Goal: Task Accomplishment & Management: Complete application form

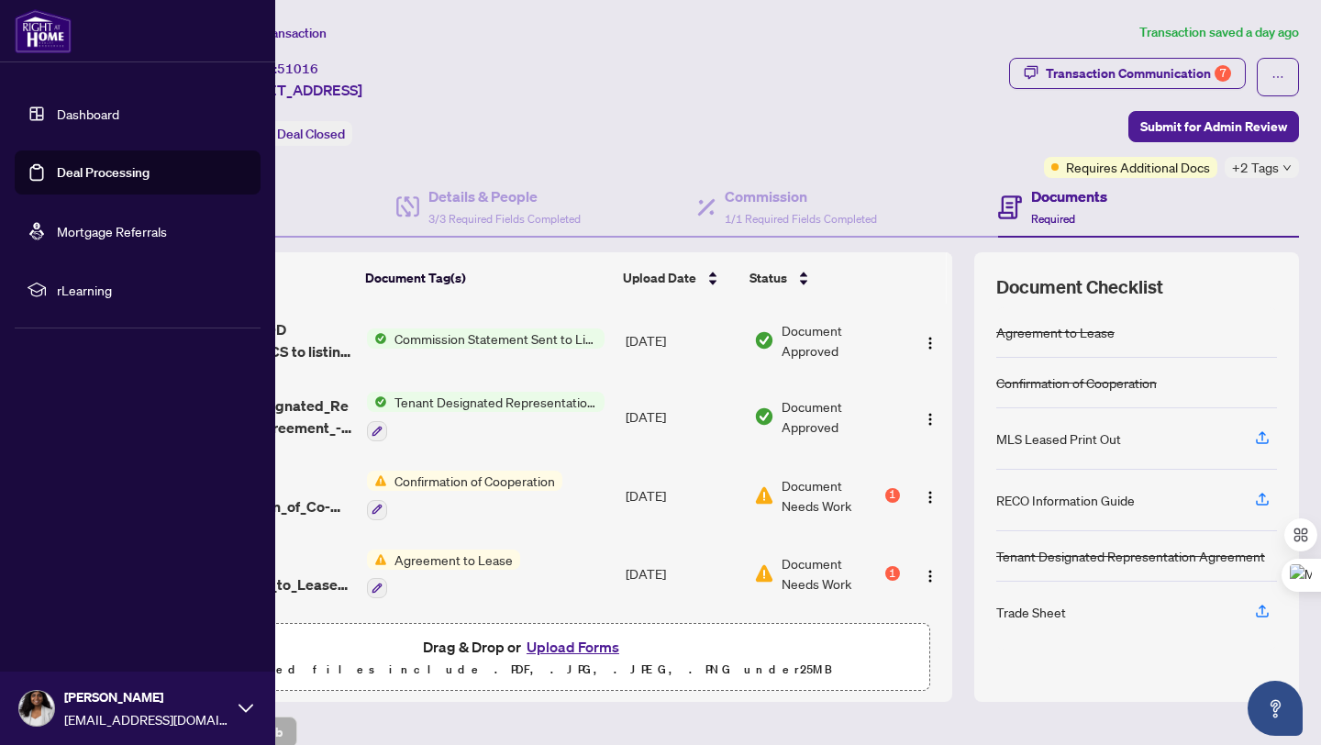
click at [57, 181] on link "Deal Processing" at bounding box center [103, 172] width 93 height 17
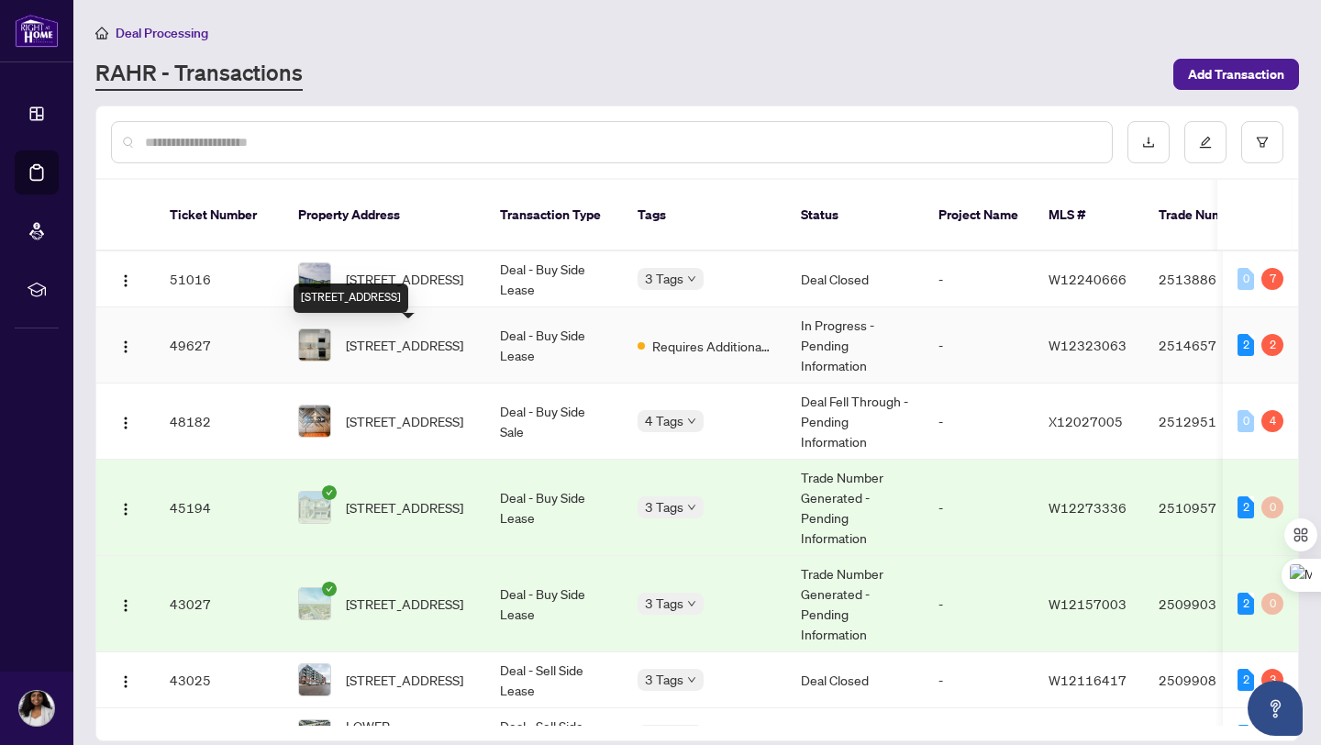
click at [390, 351] on span "[STREET_ADDRESS]" at bounding box center [404, 345] width 117 height 20
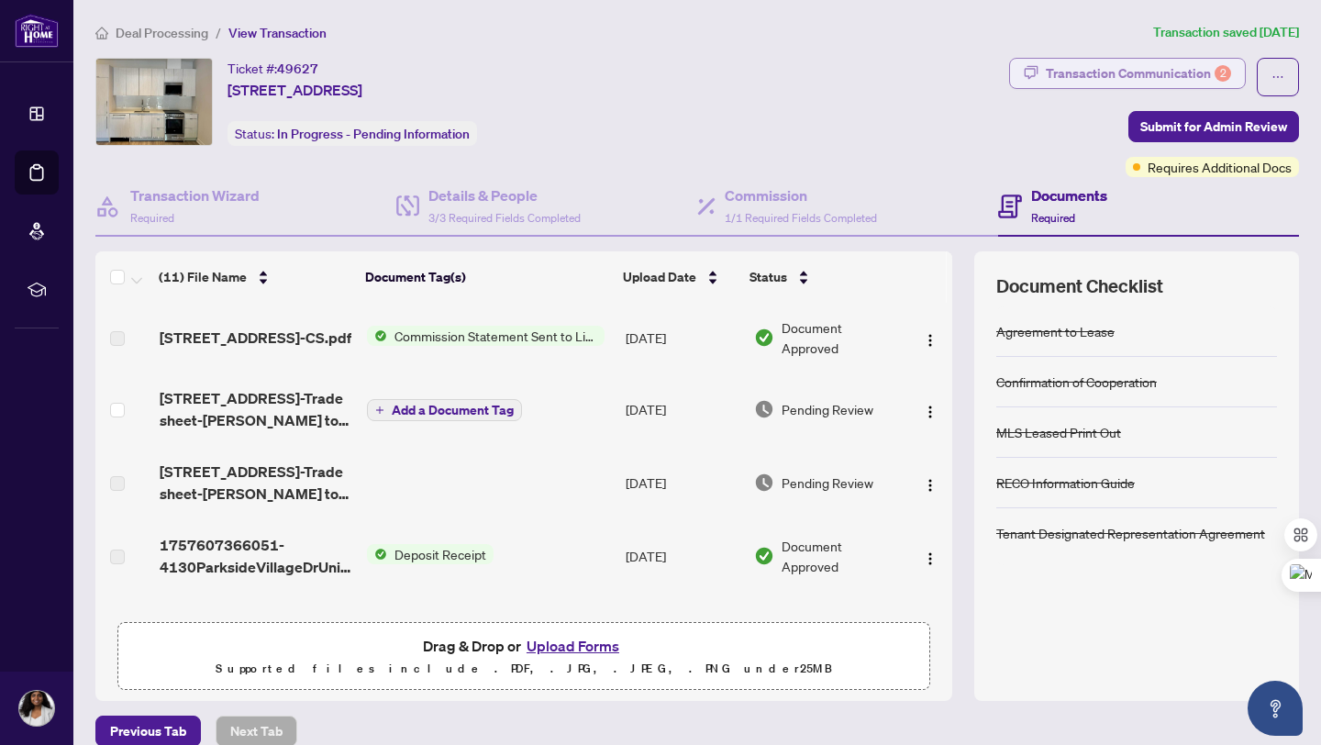
click at [1165, 70] on div "Transaction Communication 2" at bounding box center [1138, 73] width 185 height 29
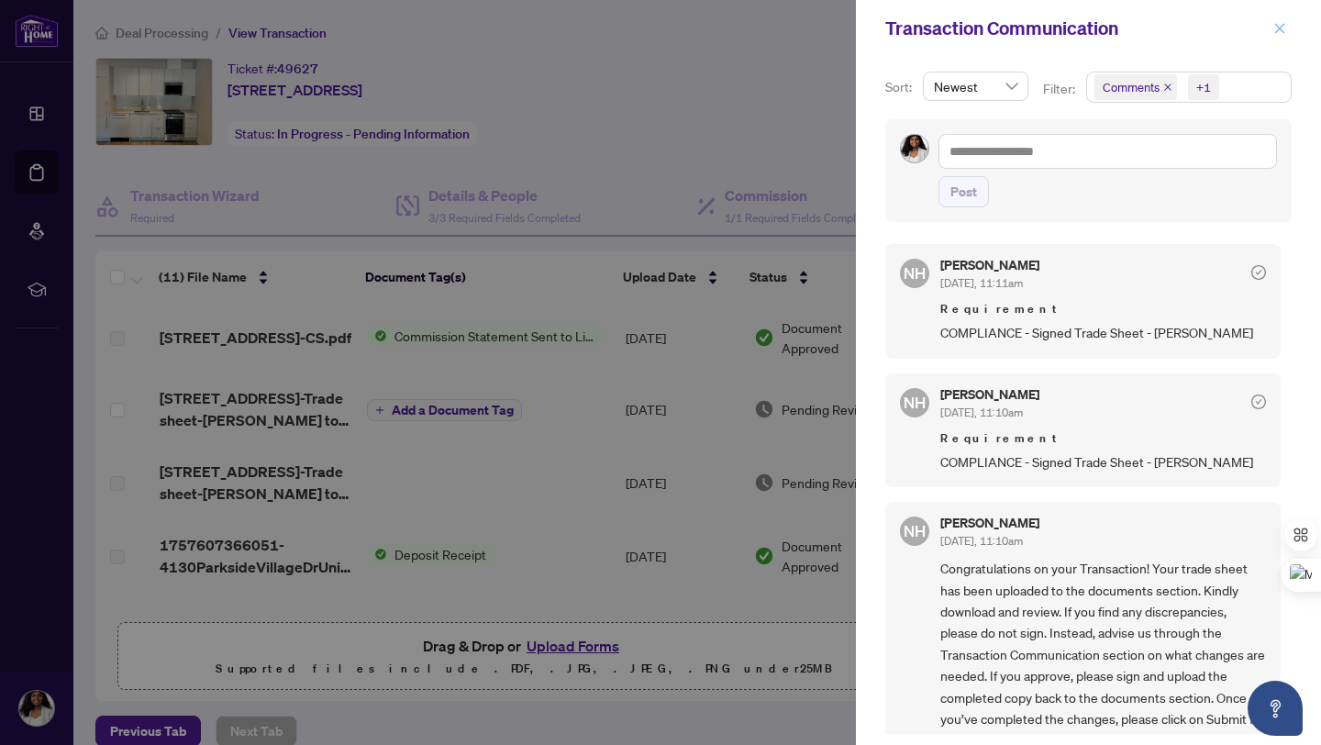
click at [1288, 28] on button "button" at bounding box center [1280, 28] width 24 height 22
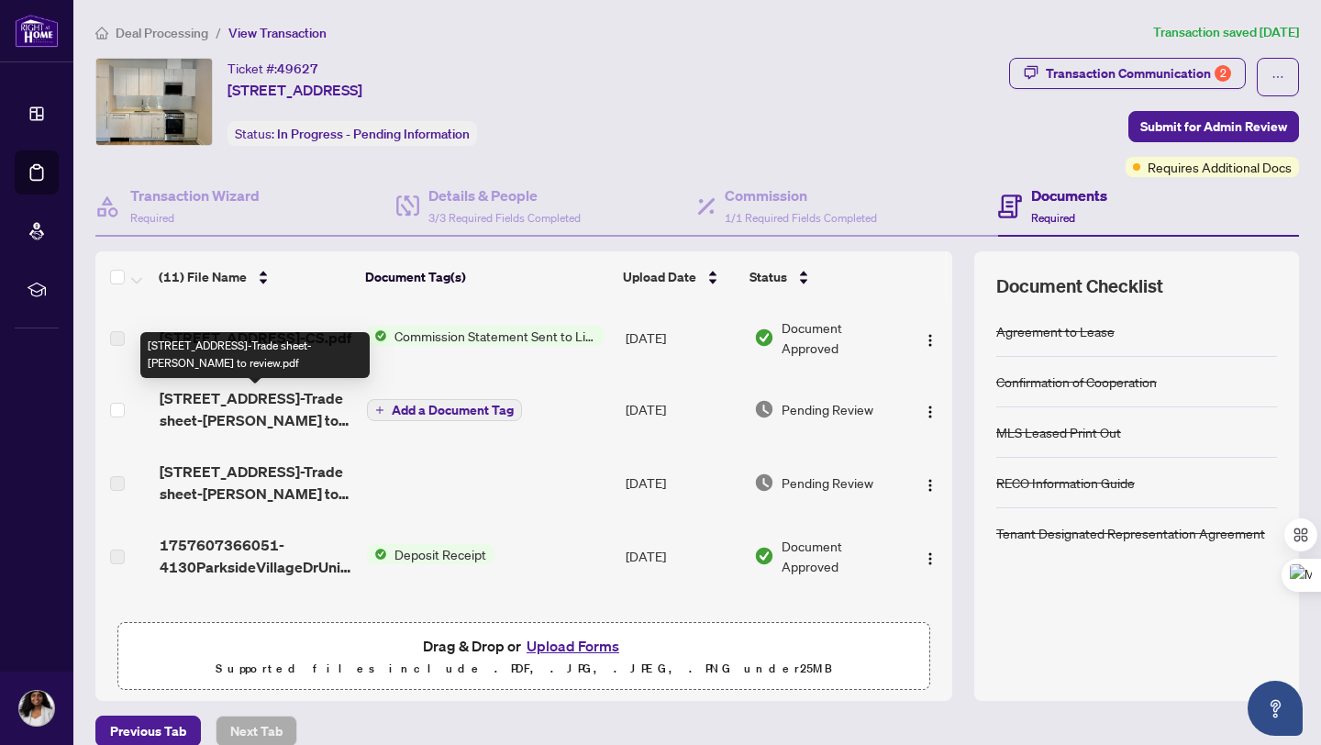
click at [238, 422] on span "[STREET_ADDRESS]-Trade sheet-[PERSON_NAME] to review.pdf" at bounding box center [256, 409] width 193 height 44
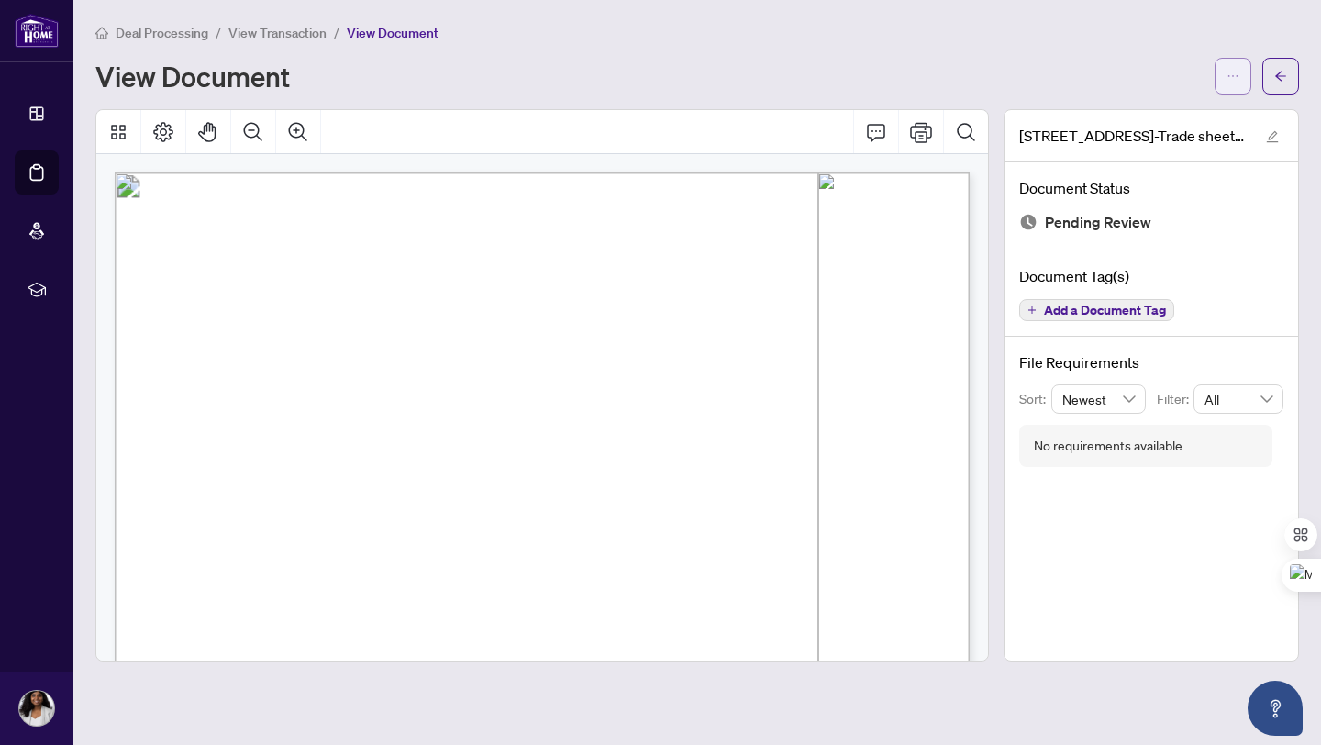
click at [1231, 72] on icon "ellipsis" at bounding box center [1232, 76] width 13 height 13
click at [1130, 115] on span "Download" at bounding box center [1166, 115] width 139 height 20
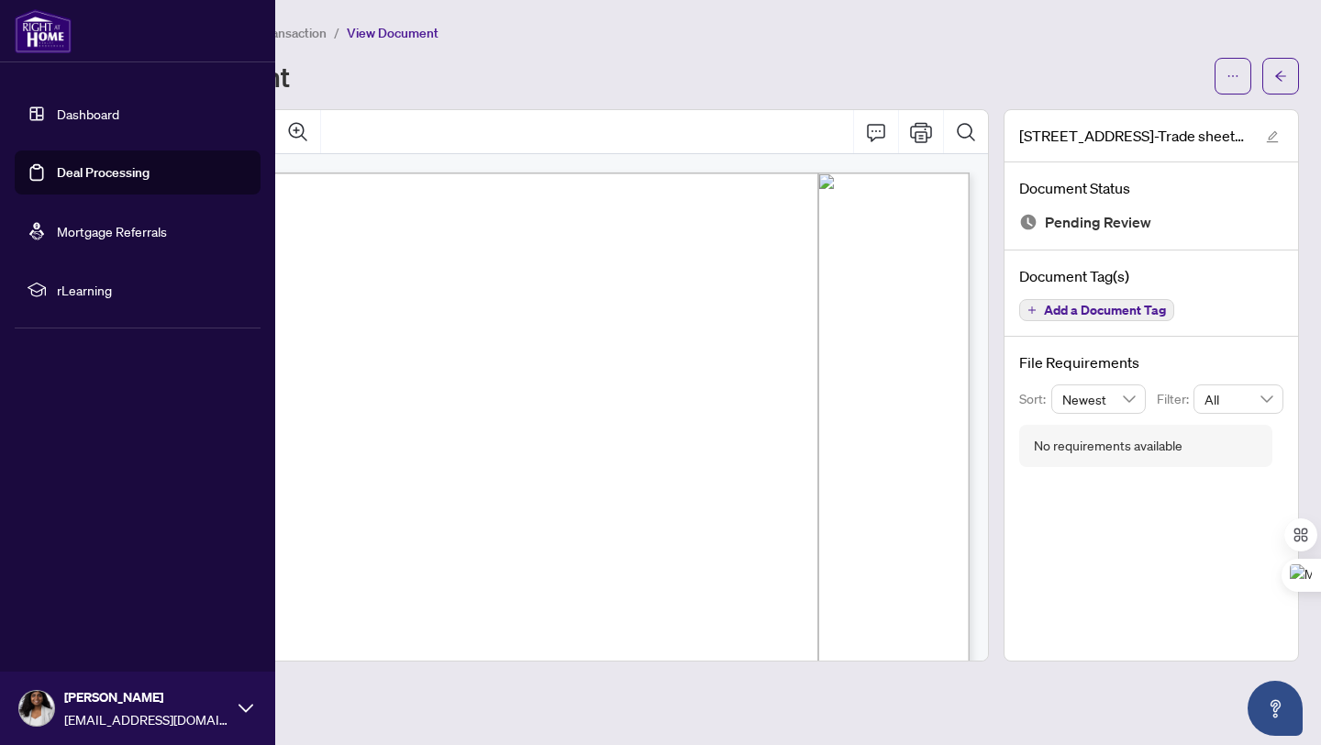
click at [73, 177] on link "Deal Processing" at bounding box center [103, 172] width 93 height 17
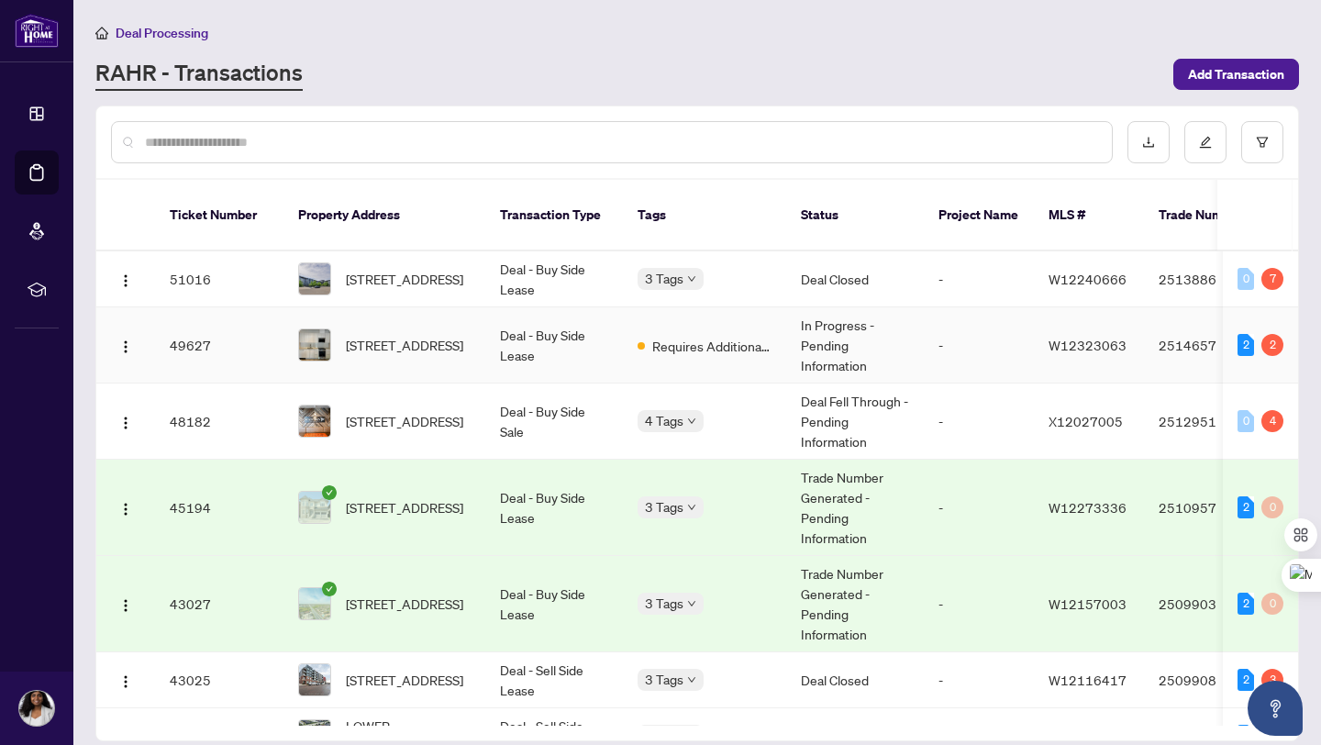
click at [182, 345] on td "49627" at bounding box center [219, 345] width 128 height 76
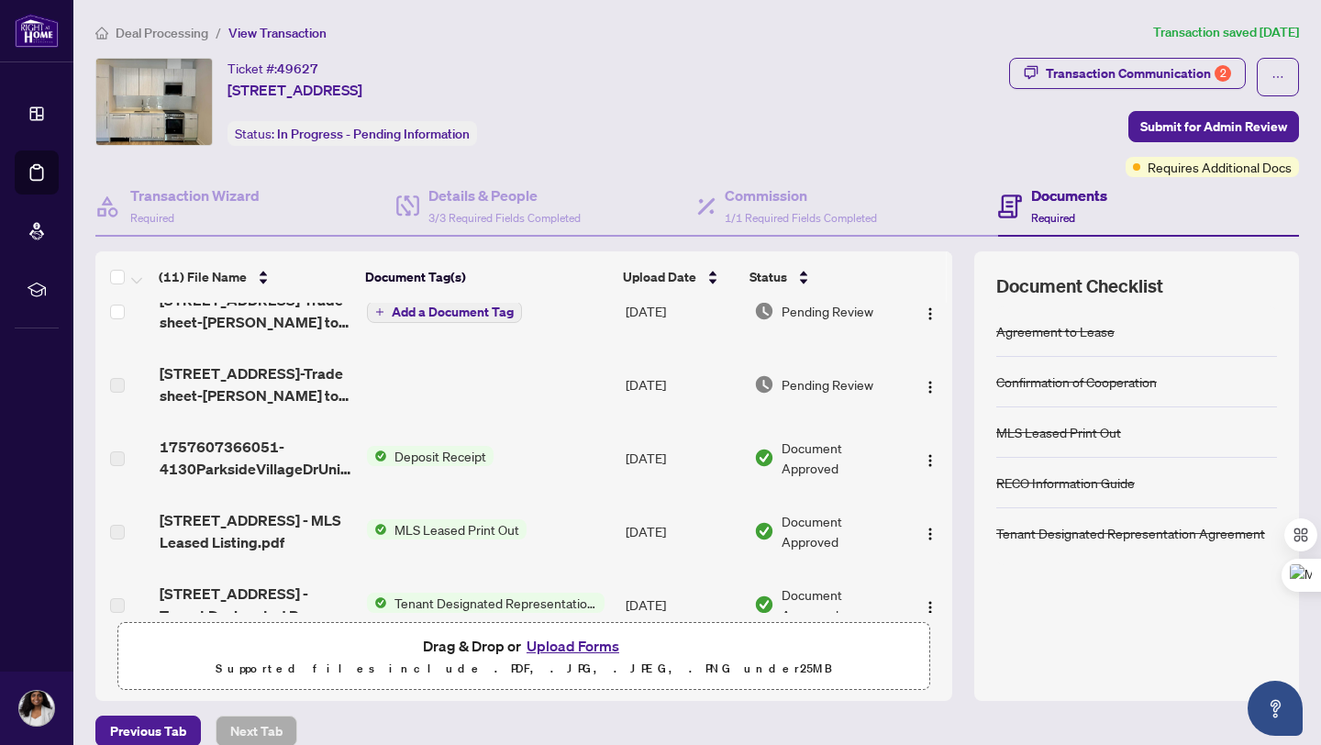
scroll to position [201, 0]
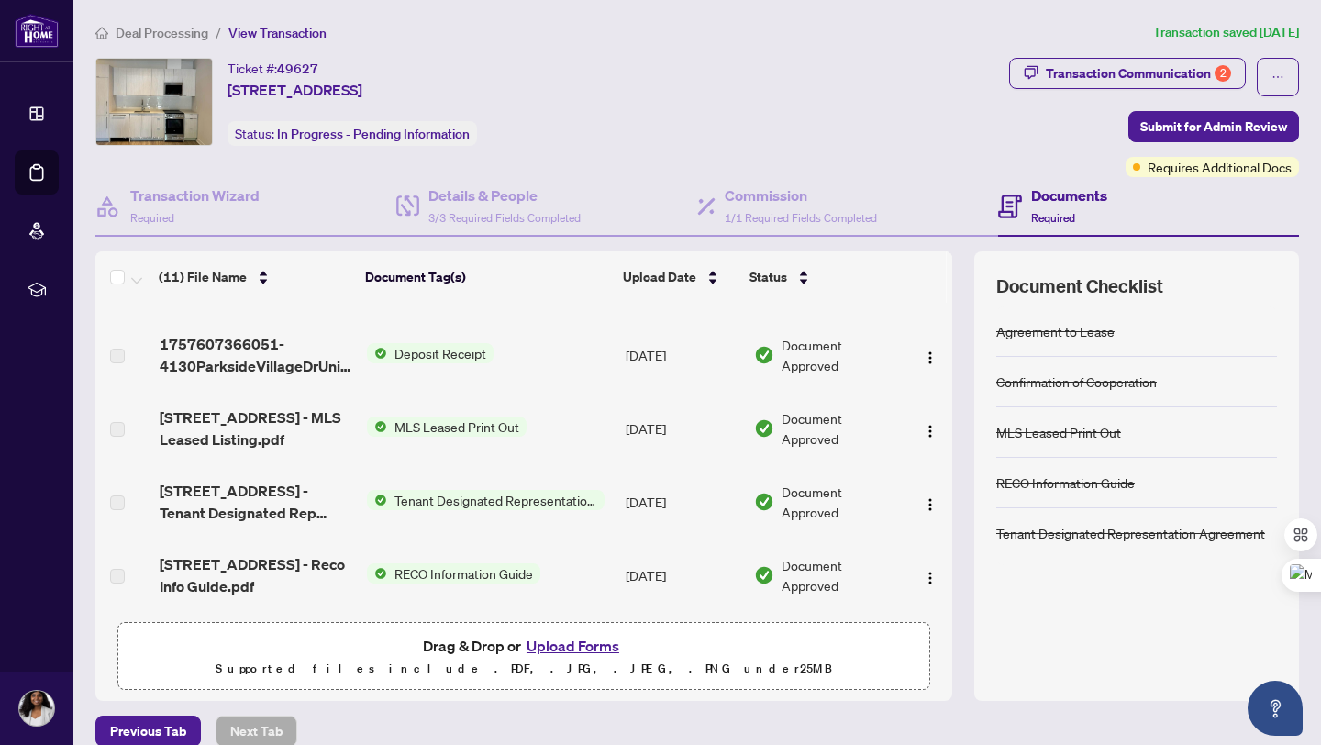
click at [579, 645] on button "Upload Forms" at bounding box center [573, 646] width 104 height 24
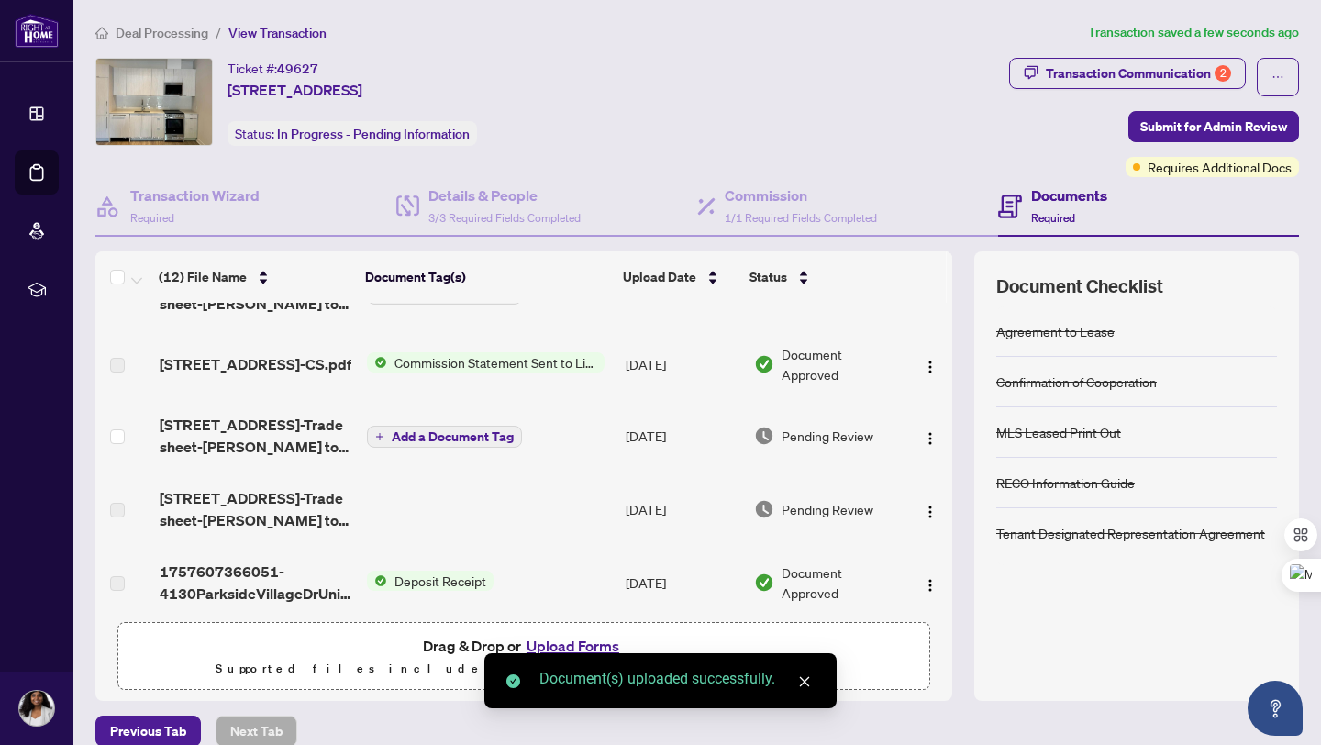
scroll to position [18, 0]
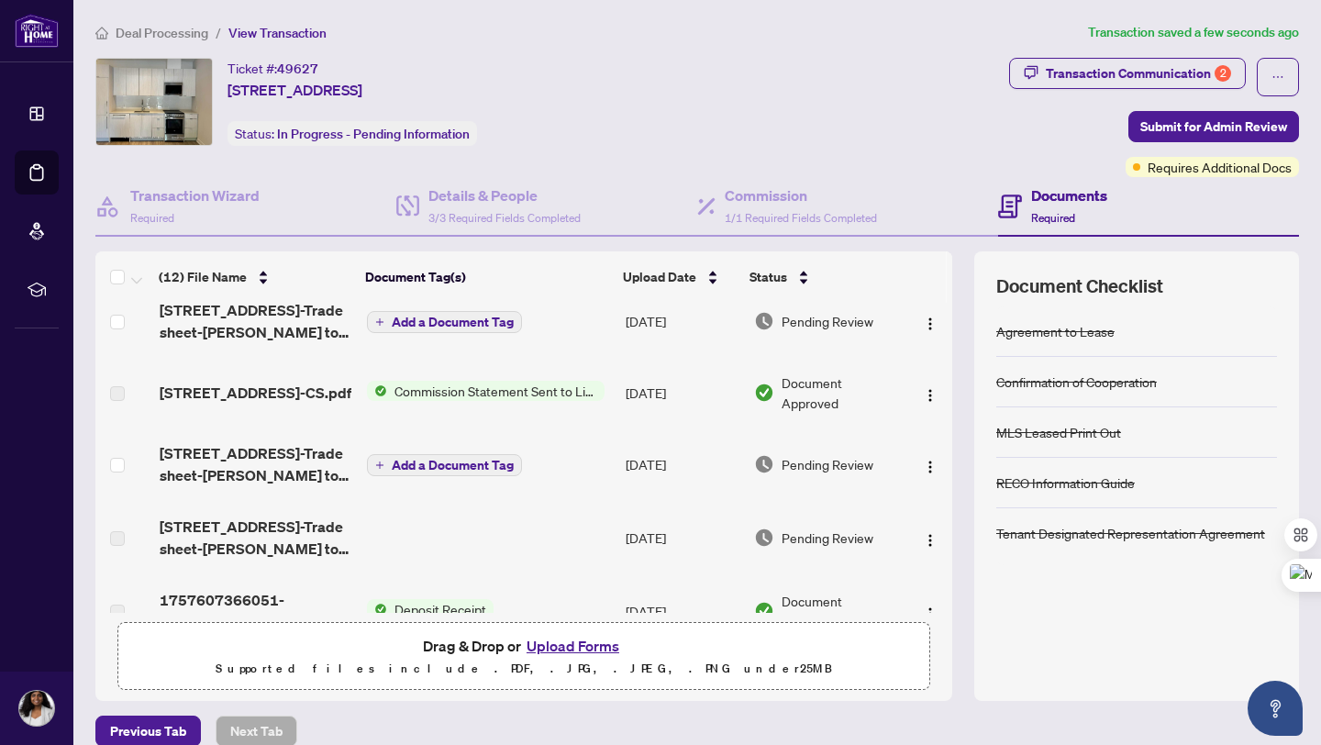
click at [444, 470] on span "Add a Document Tag" at bounding box center [453, 465] width 122 height 13
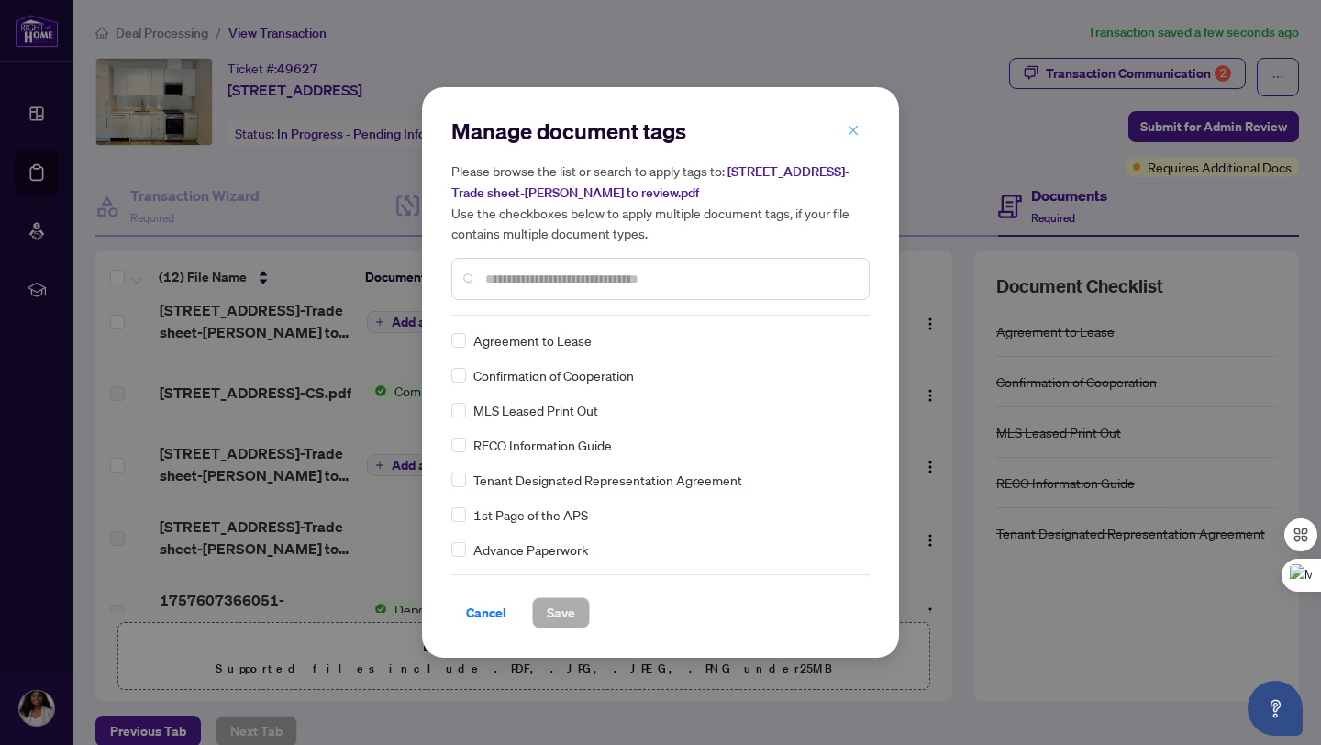
click at [855, 139] on span "button" at bounding box center [853, 130] width 13 height 29
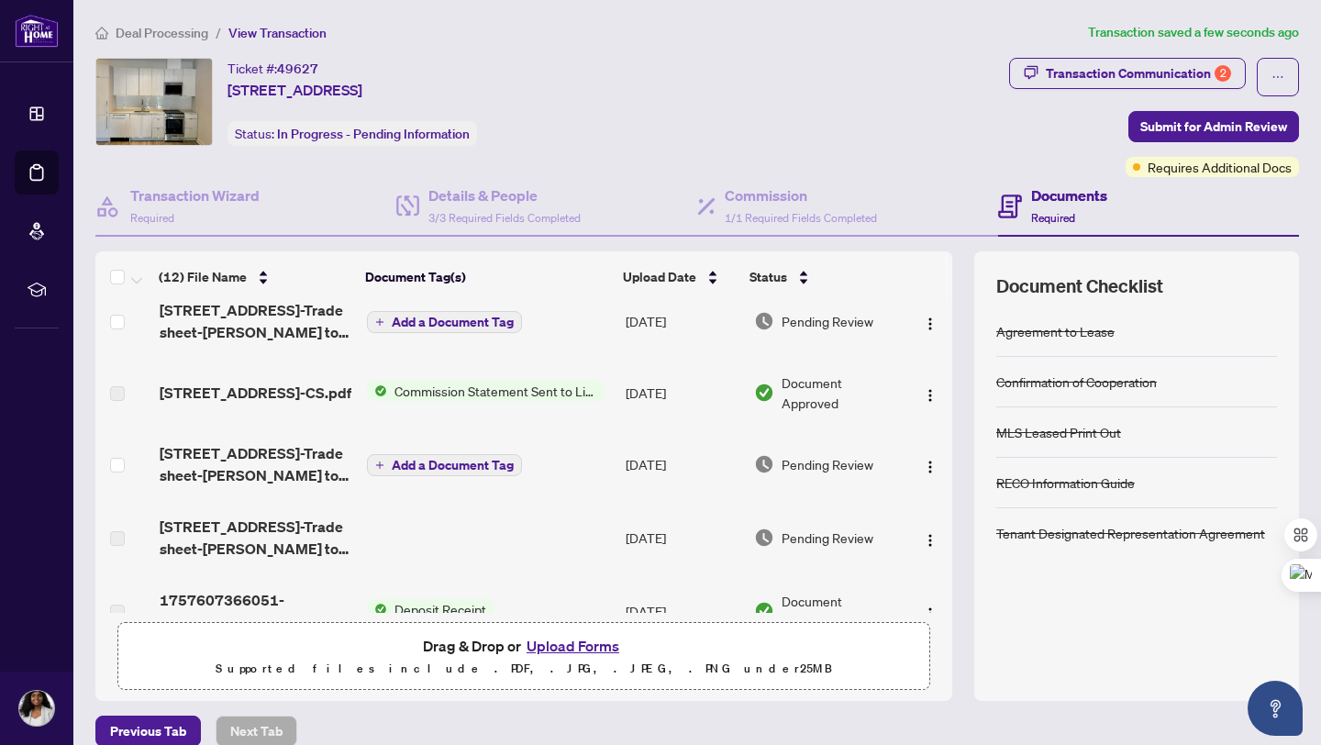
scroll to position [0, 0]
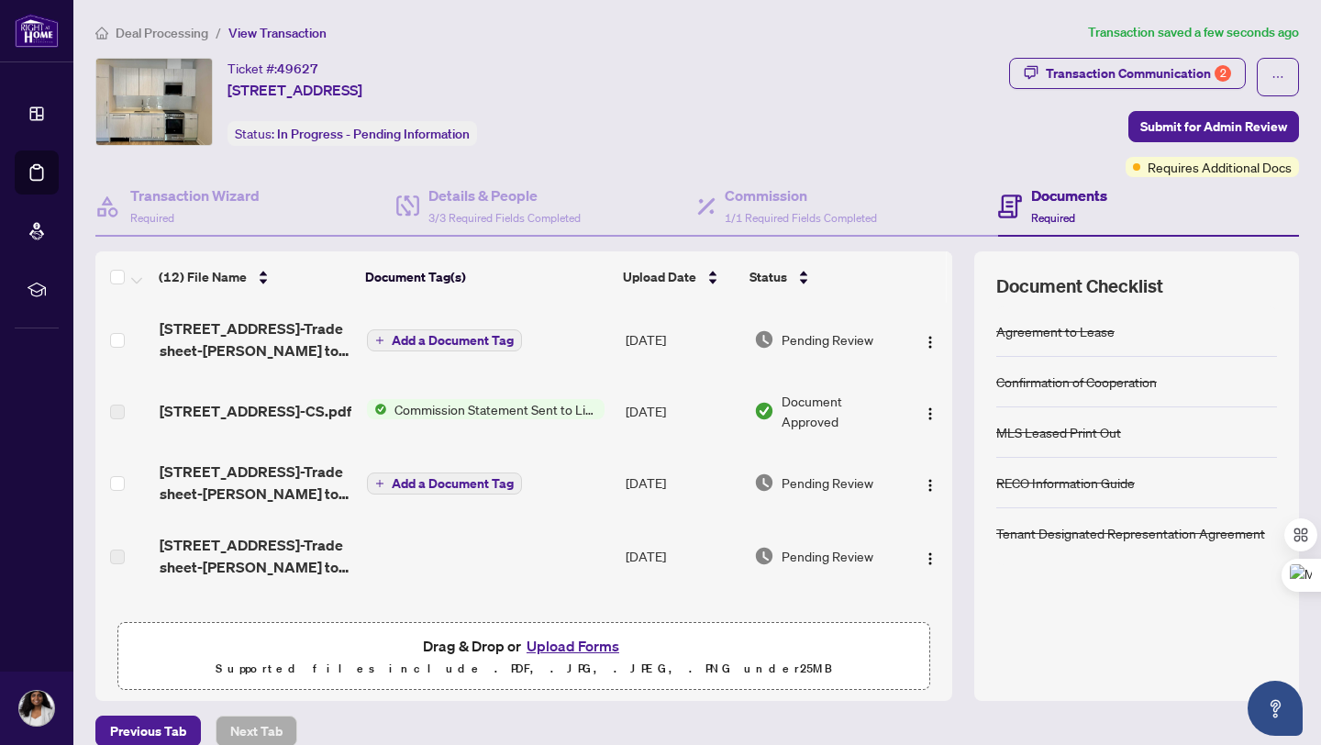
click at [451, 337] on span "Add a Document Tag" at bounding box center [453, 340] width 122 height 13
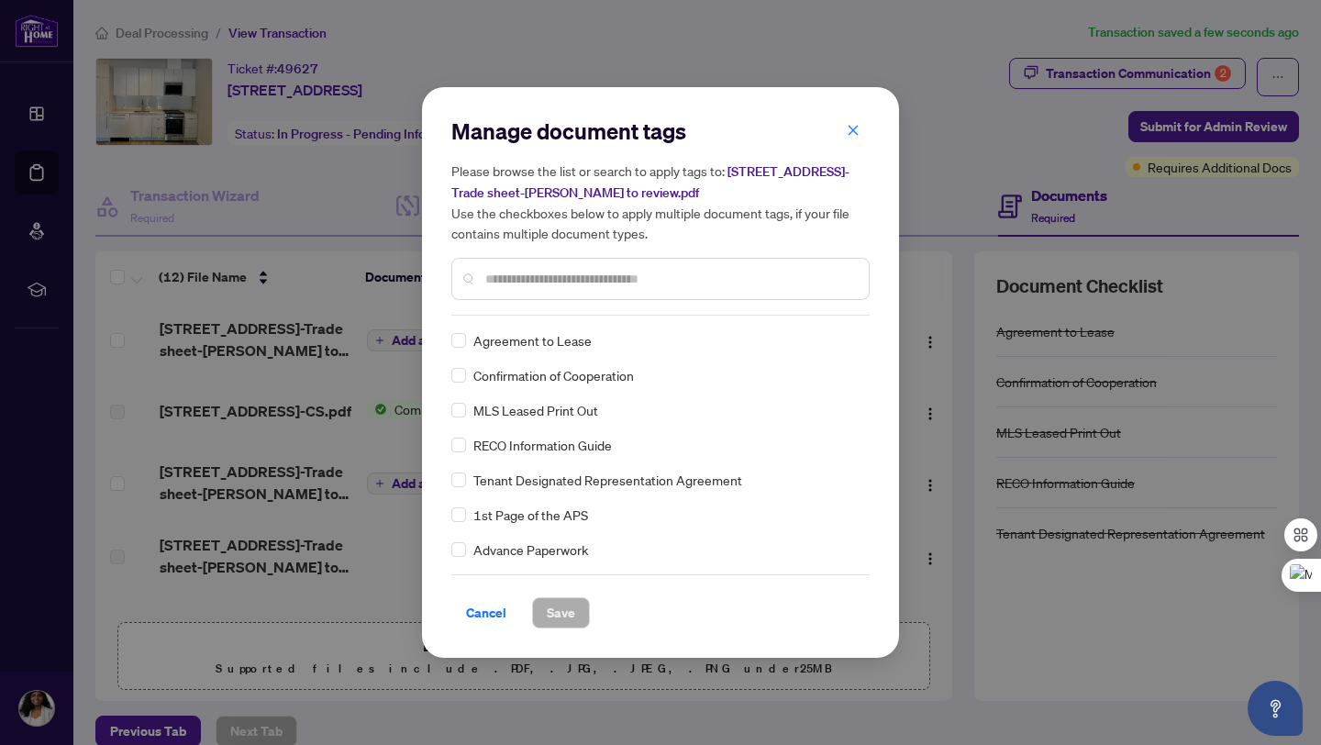
click at [547, 316] on div "Manage document tags Please browse the list or search to apply tags to: [STREET…" at bounding box center [660, 372] width 418 height 512
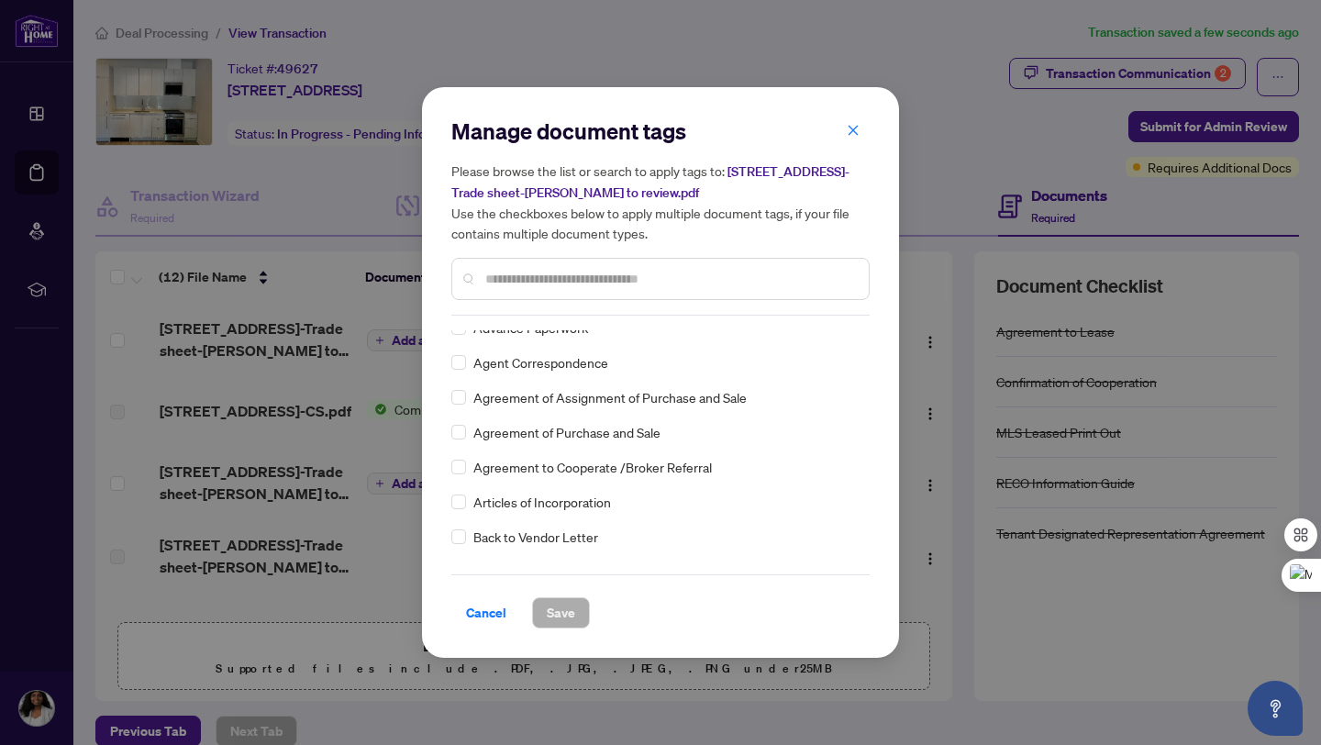
click at [542, 269] on input "text" at bounding box center [669, 279] width 369 height 20
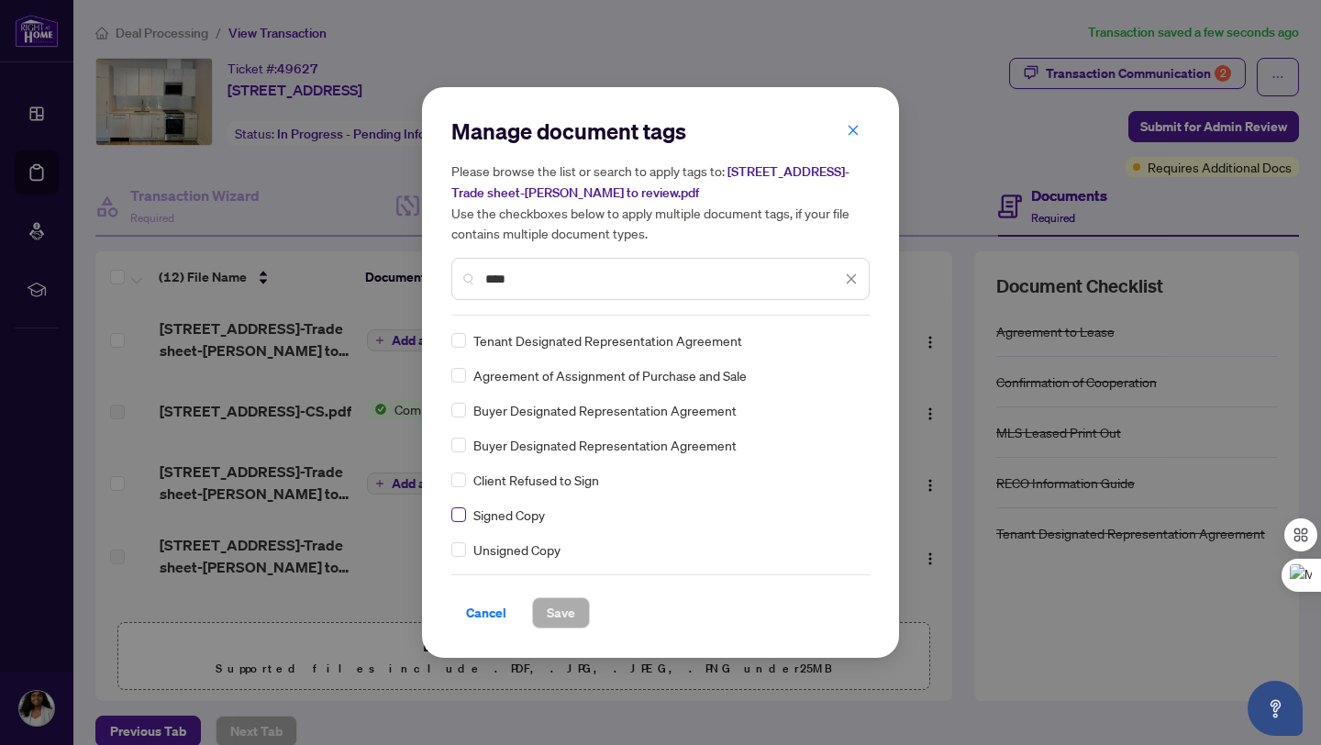
type input "****"
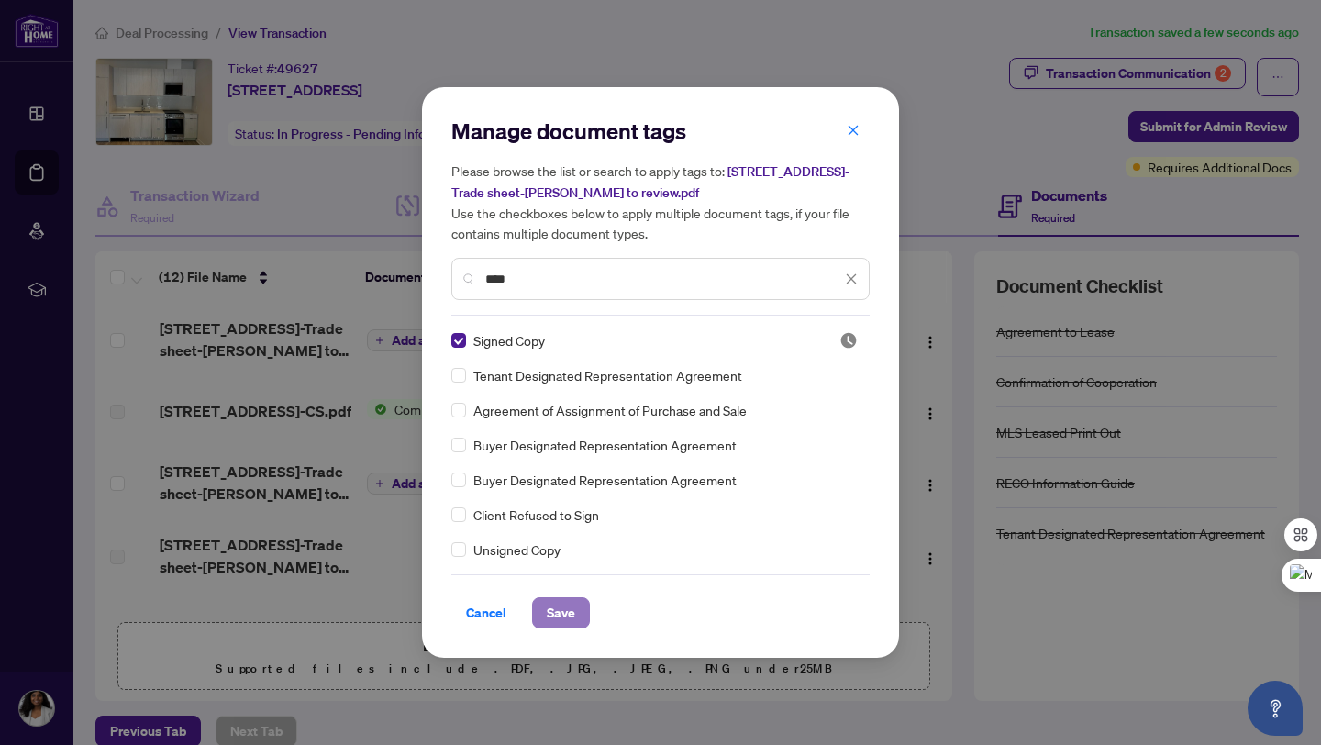
click at [560, 611] on span "Save" at bounding box center [561, 612] width 28 height 29
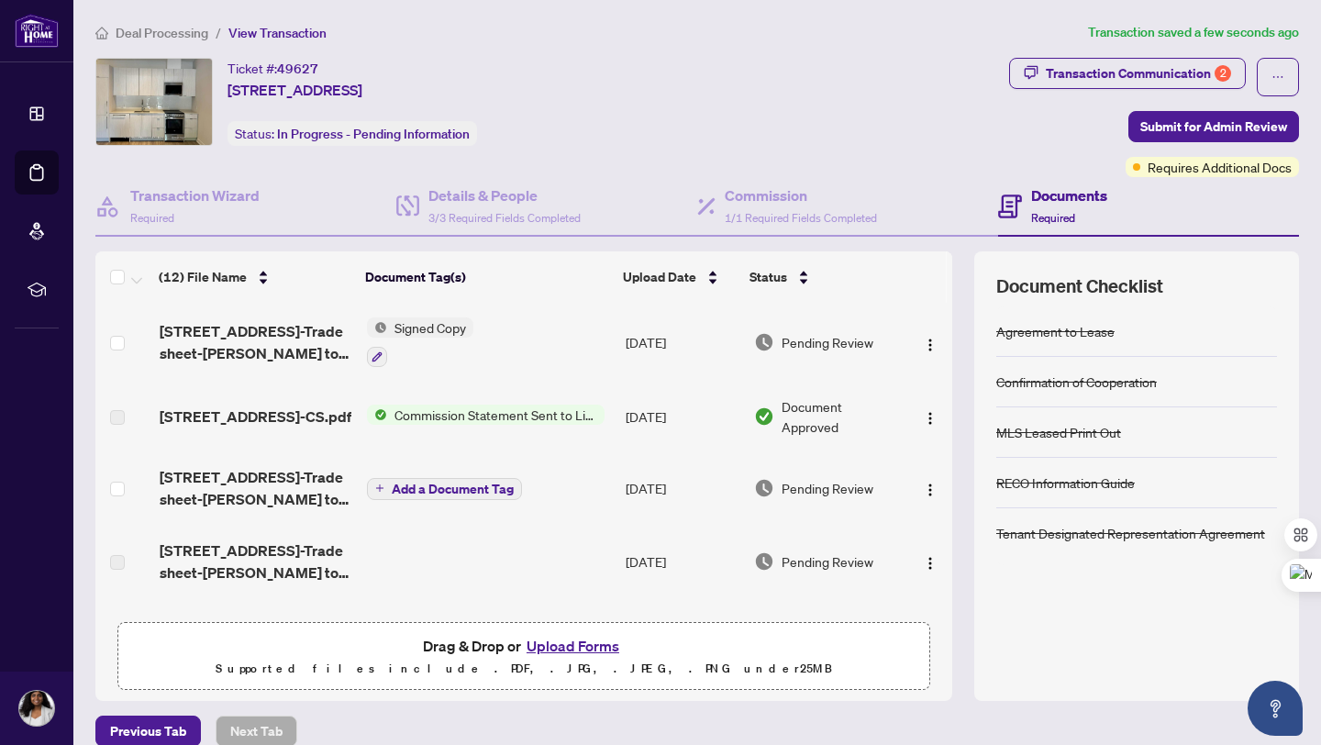
scroll to position [22, 0]
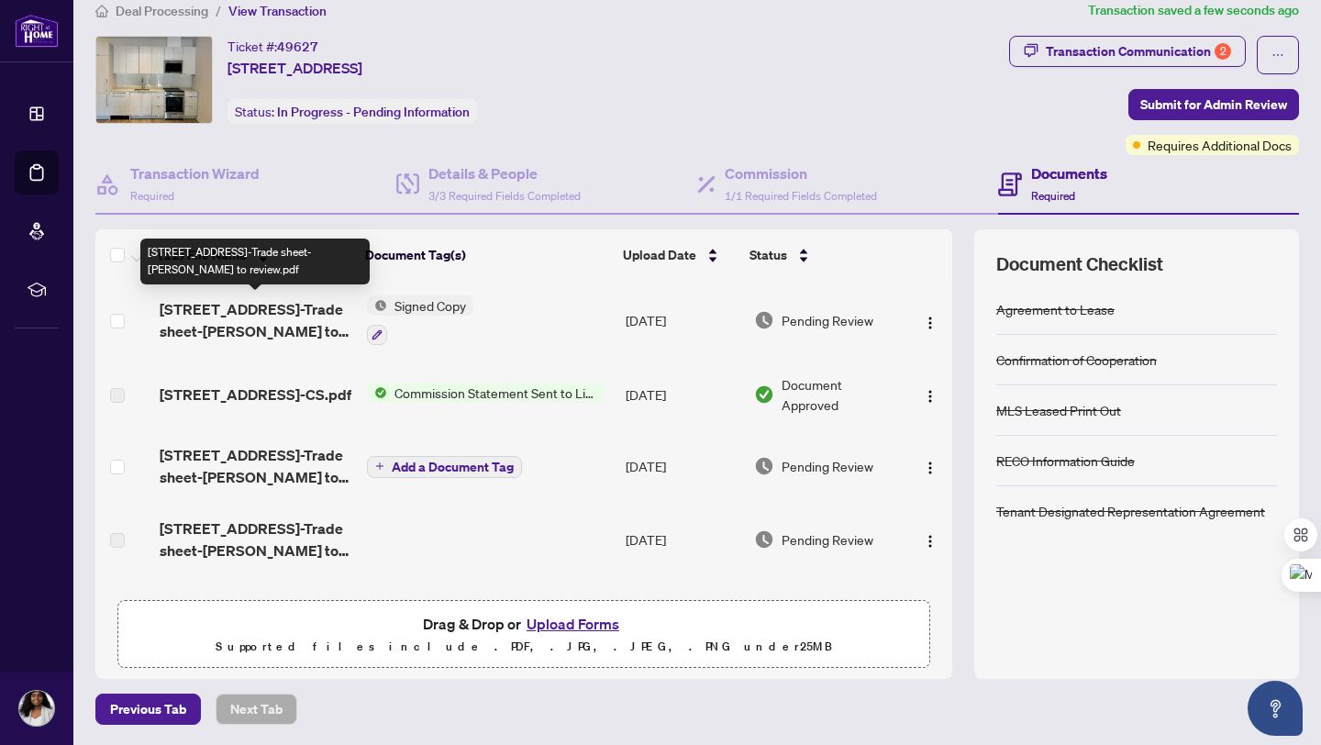
click at [242, 319] on span "[STREET_ADDRESS]-Trade sheet-[PERSON_NAME] to review.pdf" at bounding box center [256, 320] width 193 height 44
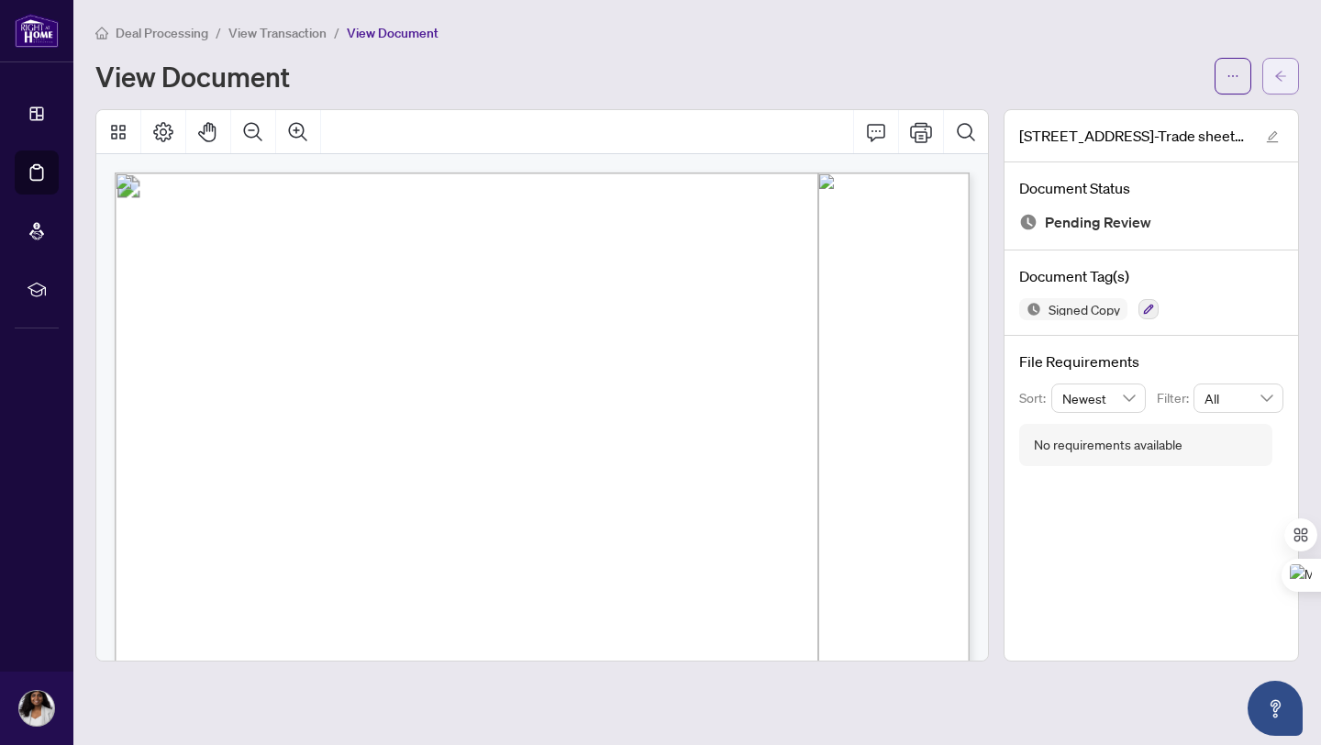
click at [1279, 80] on icon "arrow-left" at bounding box center [1280, 76] width 13 height 13
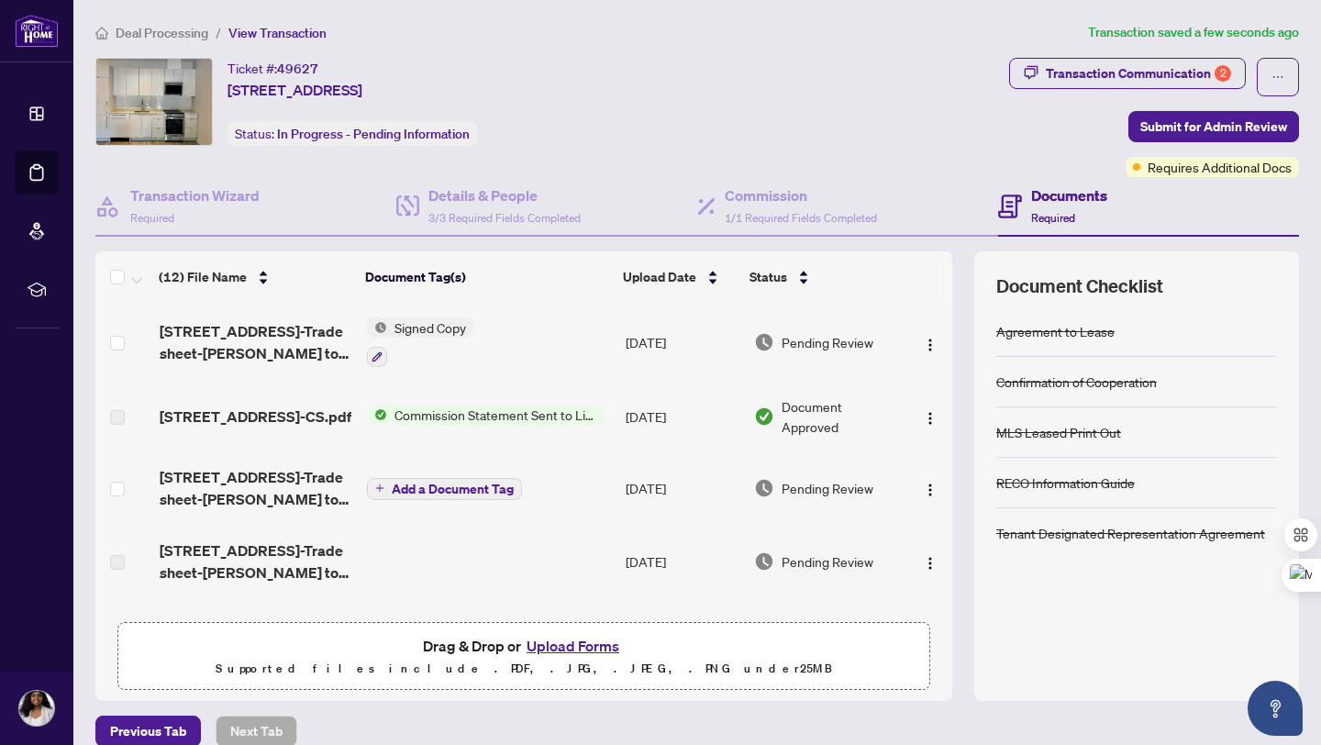
click at [415, 414] on span "Commission Statement Sent to Listing Brokerage" at bounding box center [495, 415] width 217 height 20
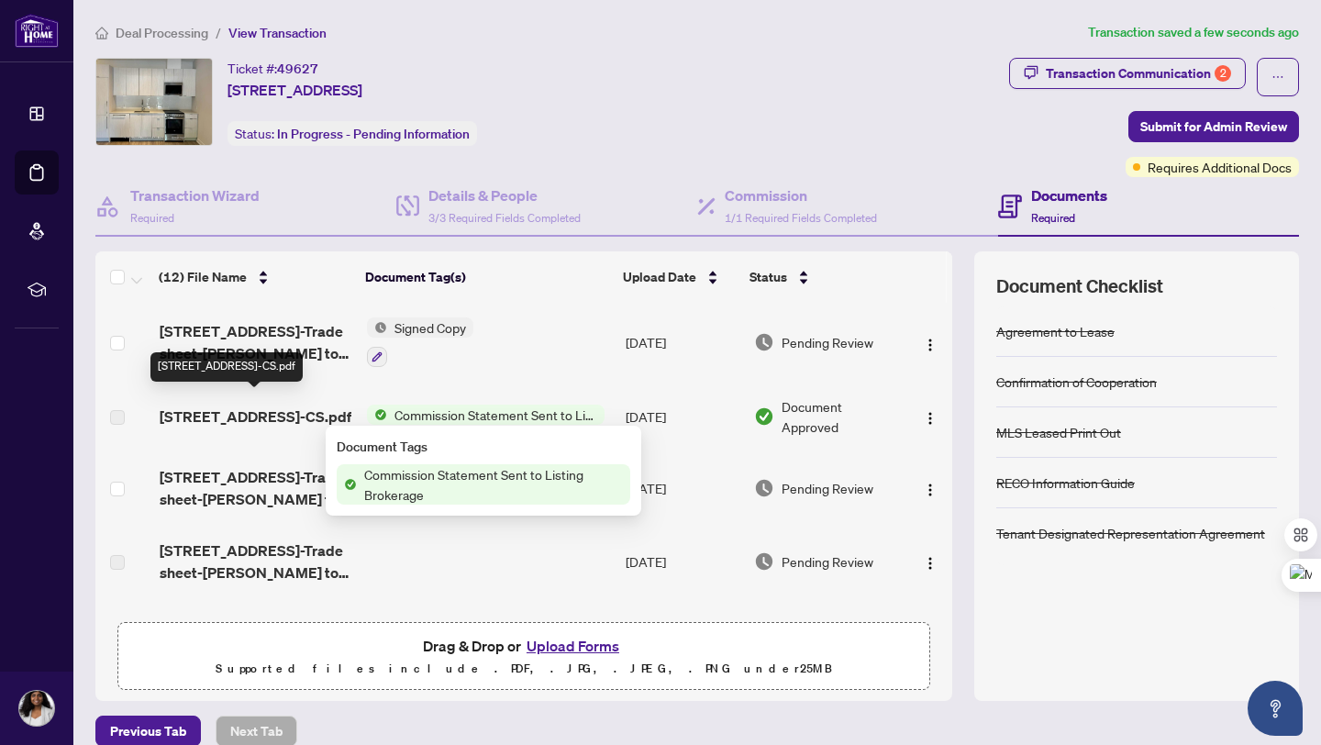
click at [221, 408] on span "[STREET_ADDRESS]-CS.pdf" at bounding box center [256, 416] width 192 height 22
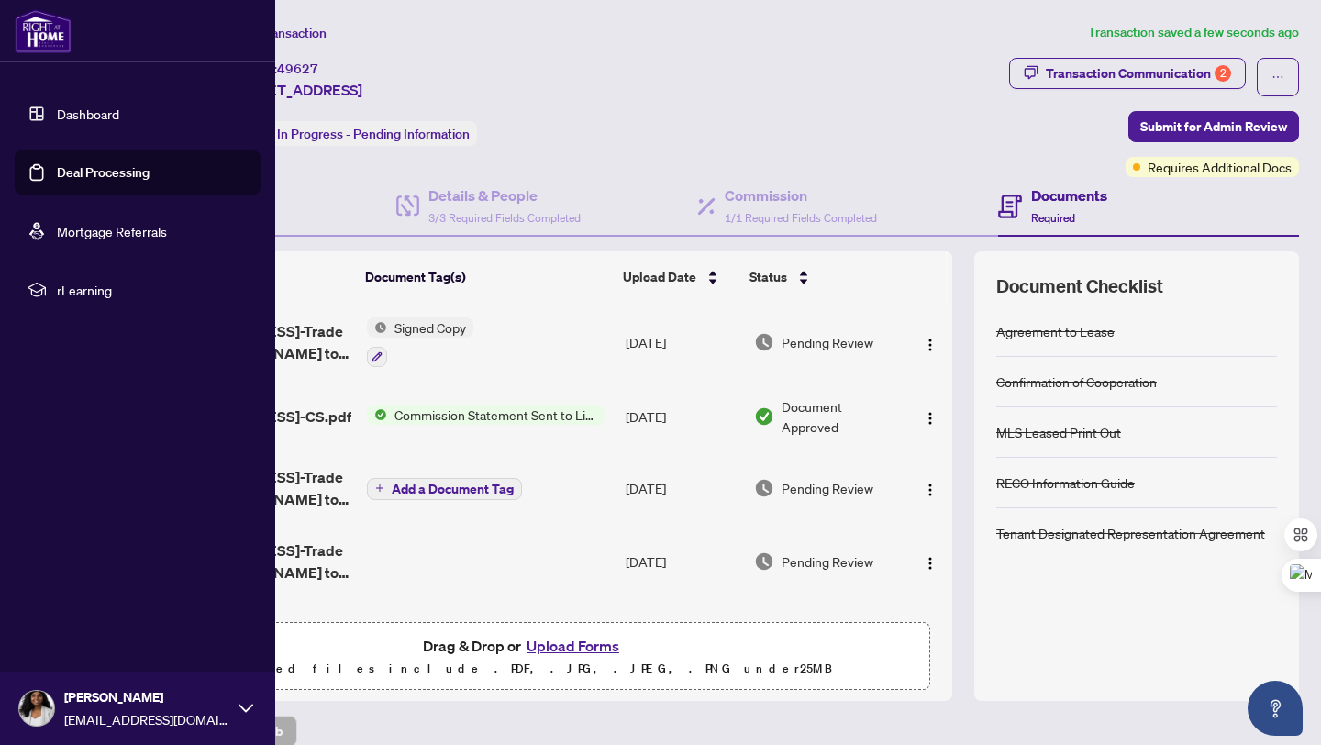
click at [57, 181] on link "Deal Processing" at bounding box center [103, 172] width 93 height 17
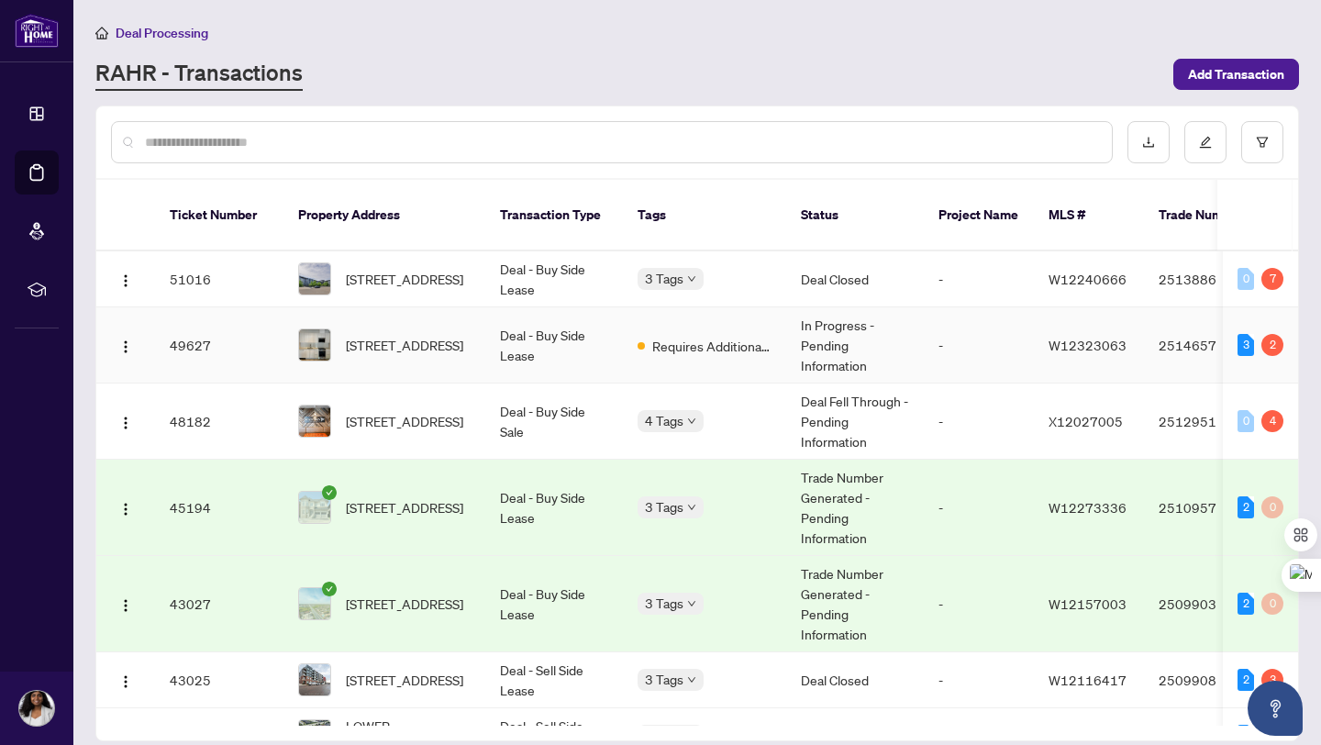
click at [837, 348] on td "In Progress - Pending Information" at bounding box center [855, 345] width 138 height 76
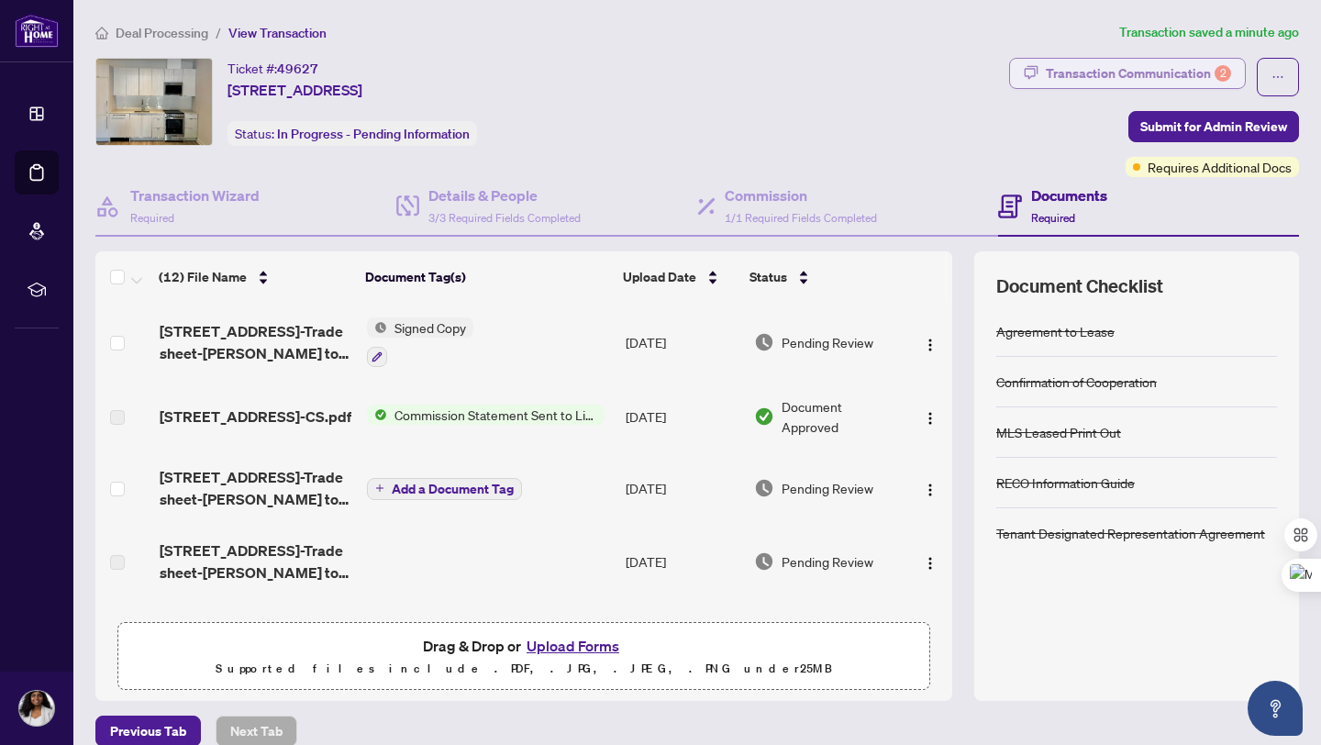
click at [1133, 72] on div "Transaction Communication 2" at bounding box center [1138, 73] width 185 height 29
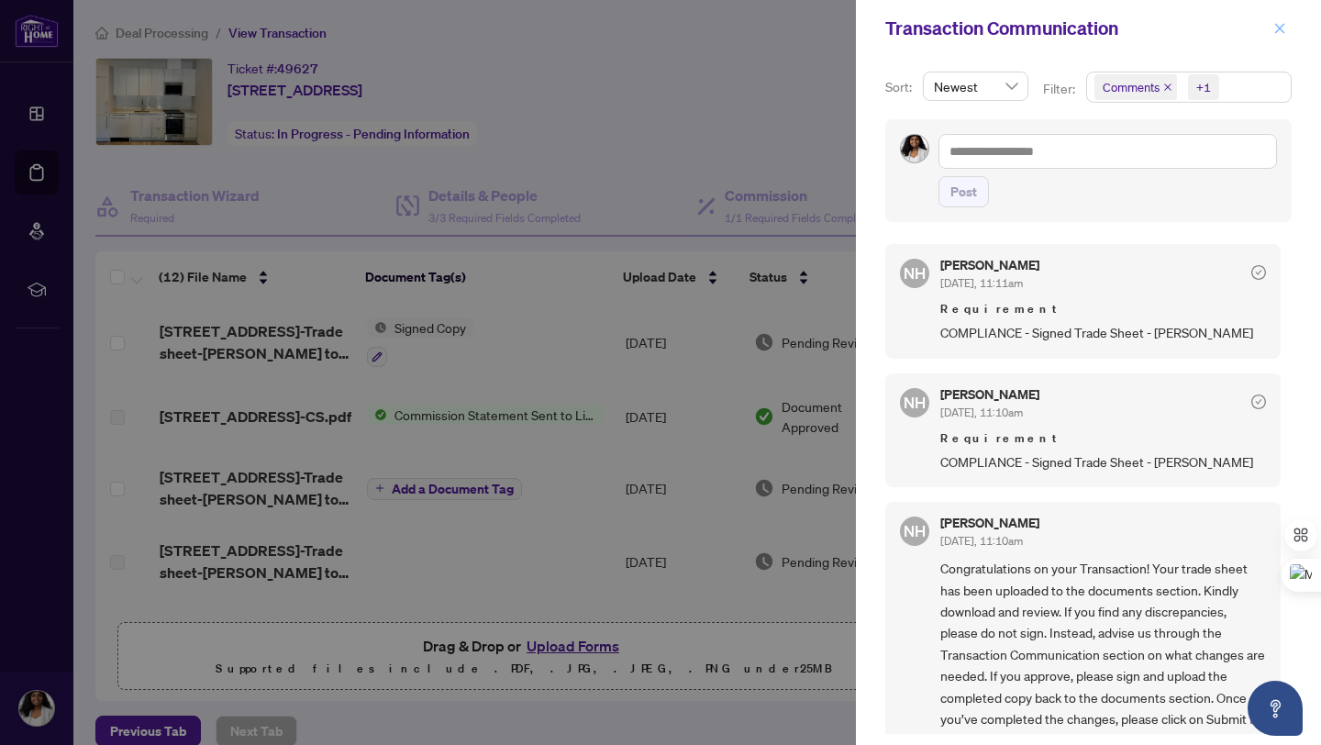
click at [1281, 35] on span "button" at bounding box center [1279, 28] width 13 height 29
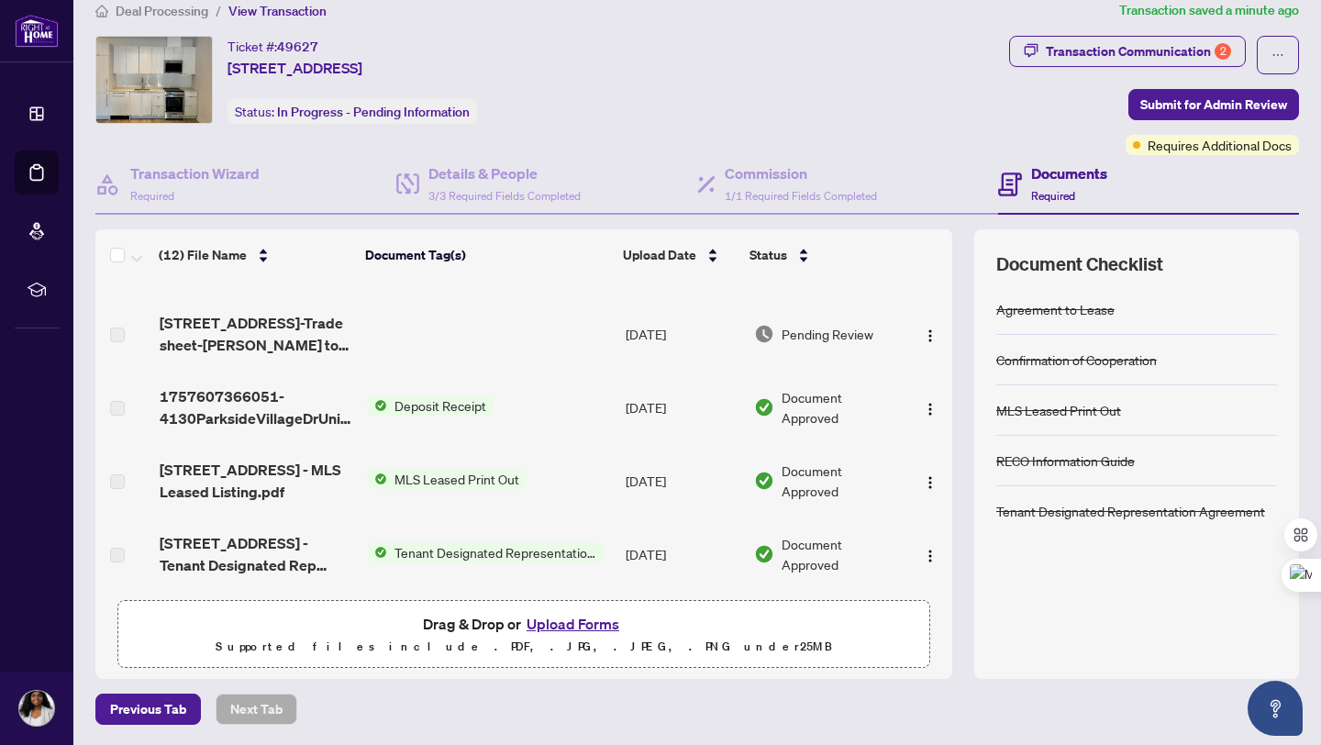
scroll to position [581, 0]
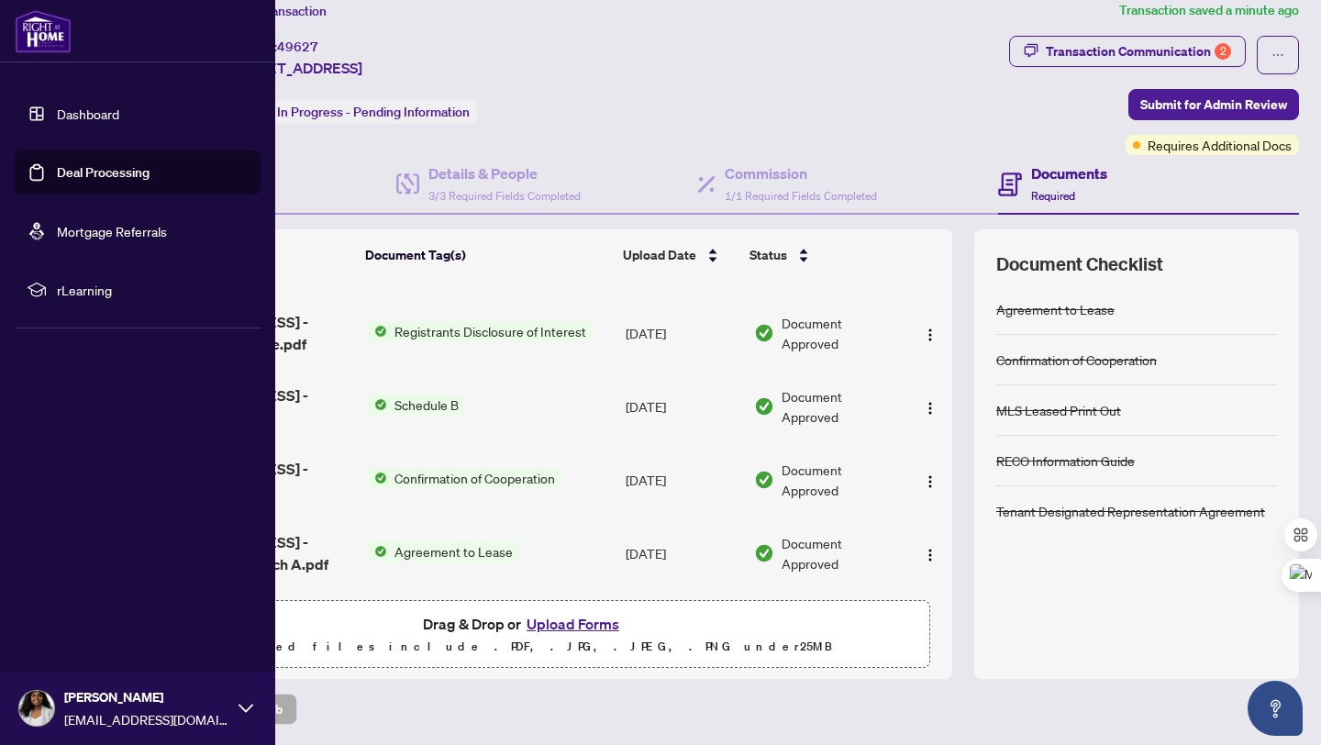
click at [81, 181] on link "Deal Processing" at bounding box center [103, 172] width 93 height 17
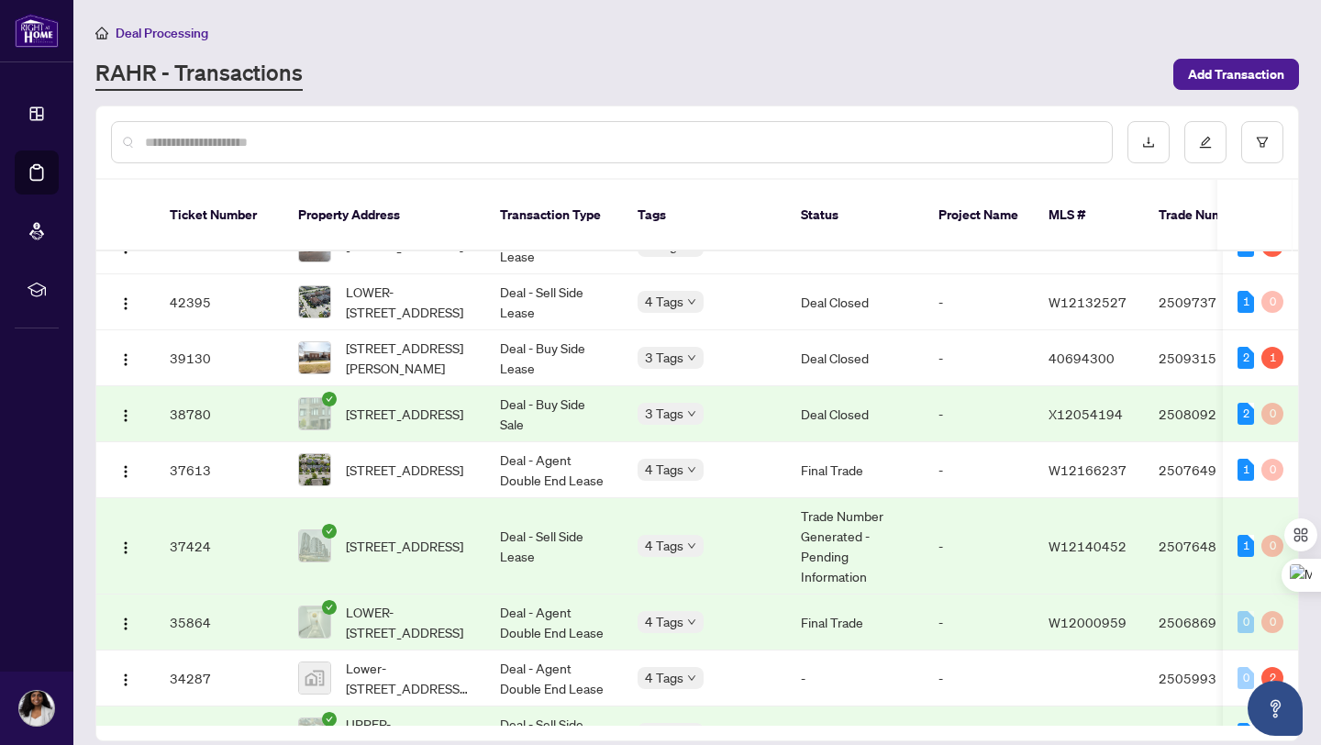
scroll to position [427, 0]
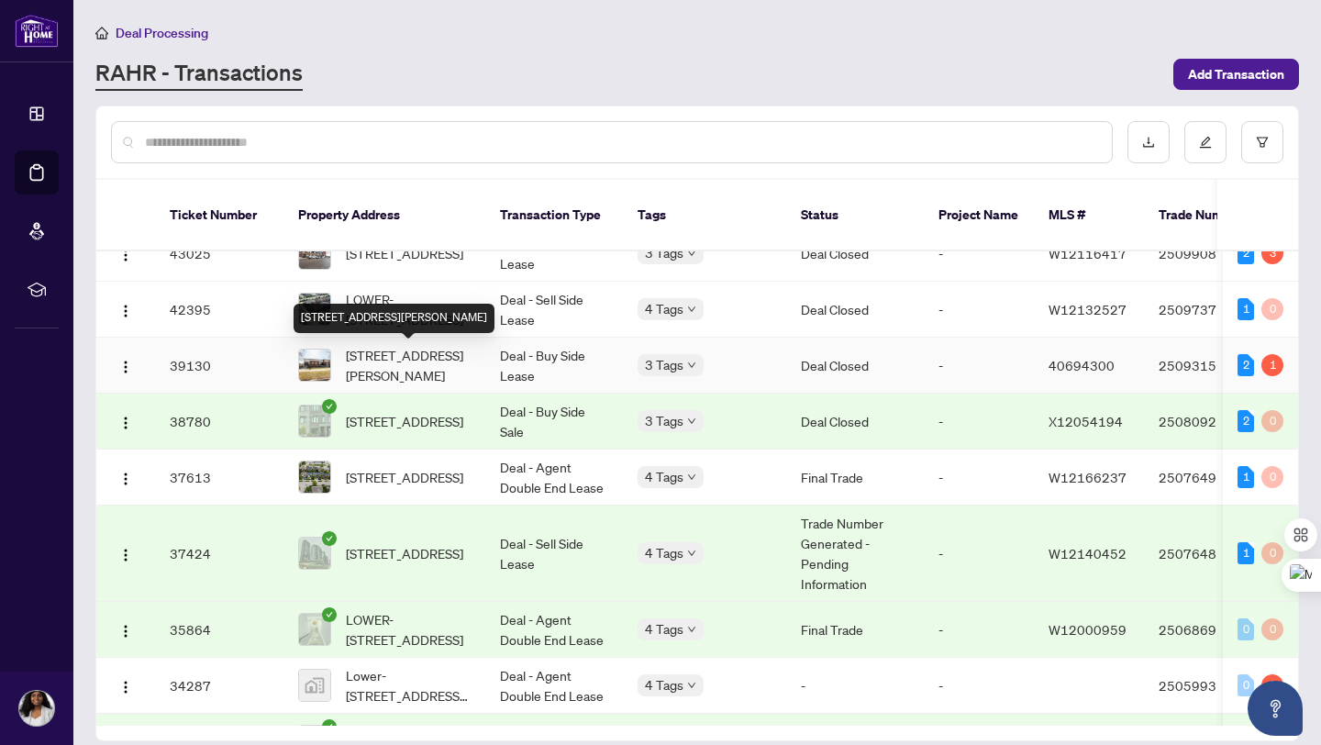
click at [386, 378] on span "[STREET_ADDRESS][PERSON_NAME]" at bounding box center [408, 365] width 125 height 40
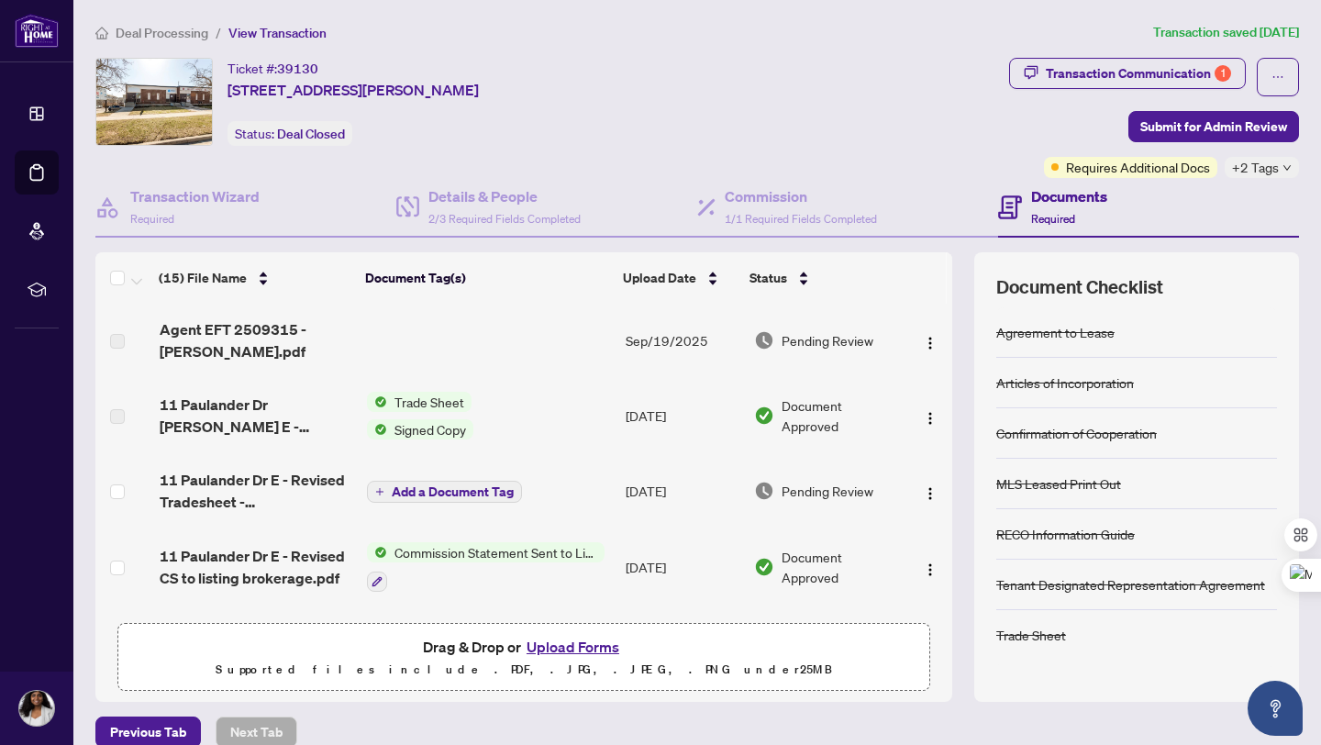
scroll to position [23, 0]
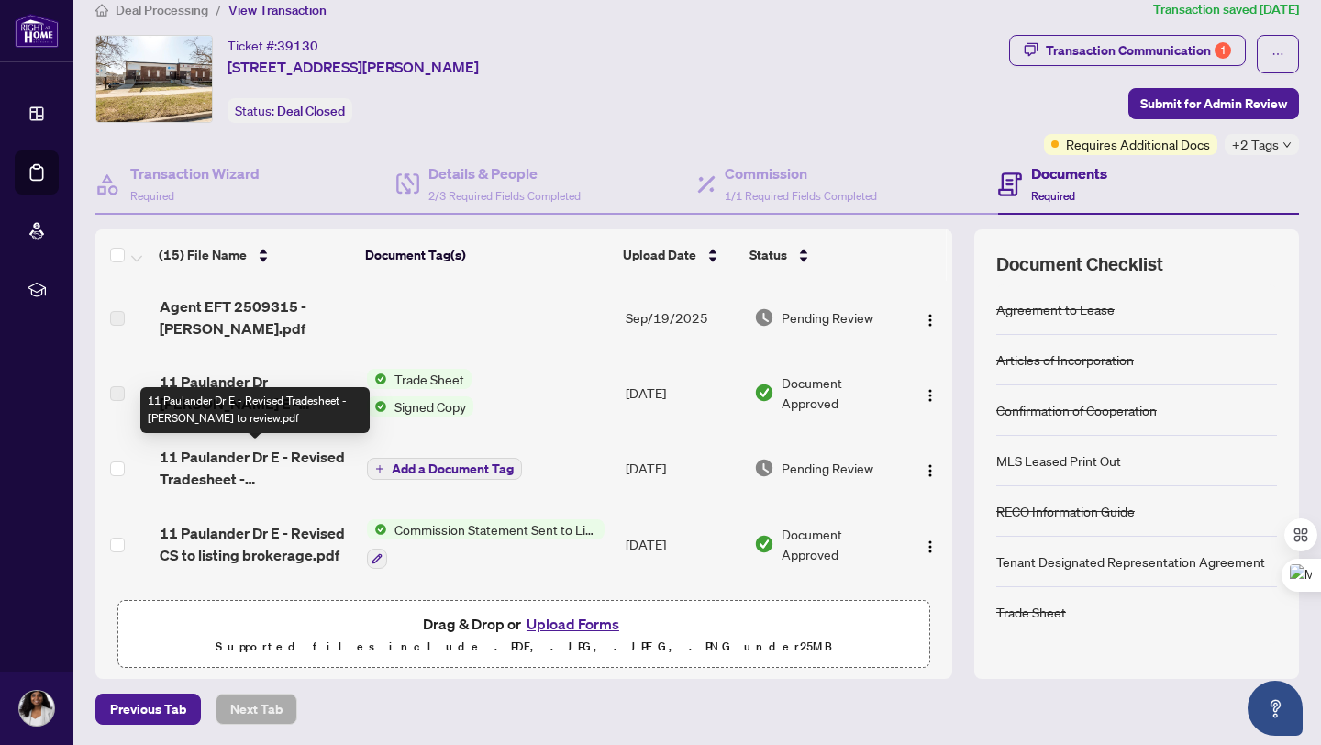
click at [219, 472] on span "11 Paulander Dr E - Revised Tradesheet - [PERSON_NAME] to review.pdf" at bounding box center [256, 468] width 193 height 44
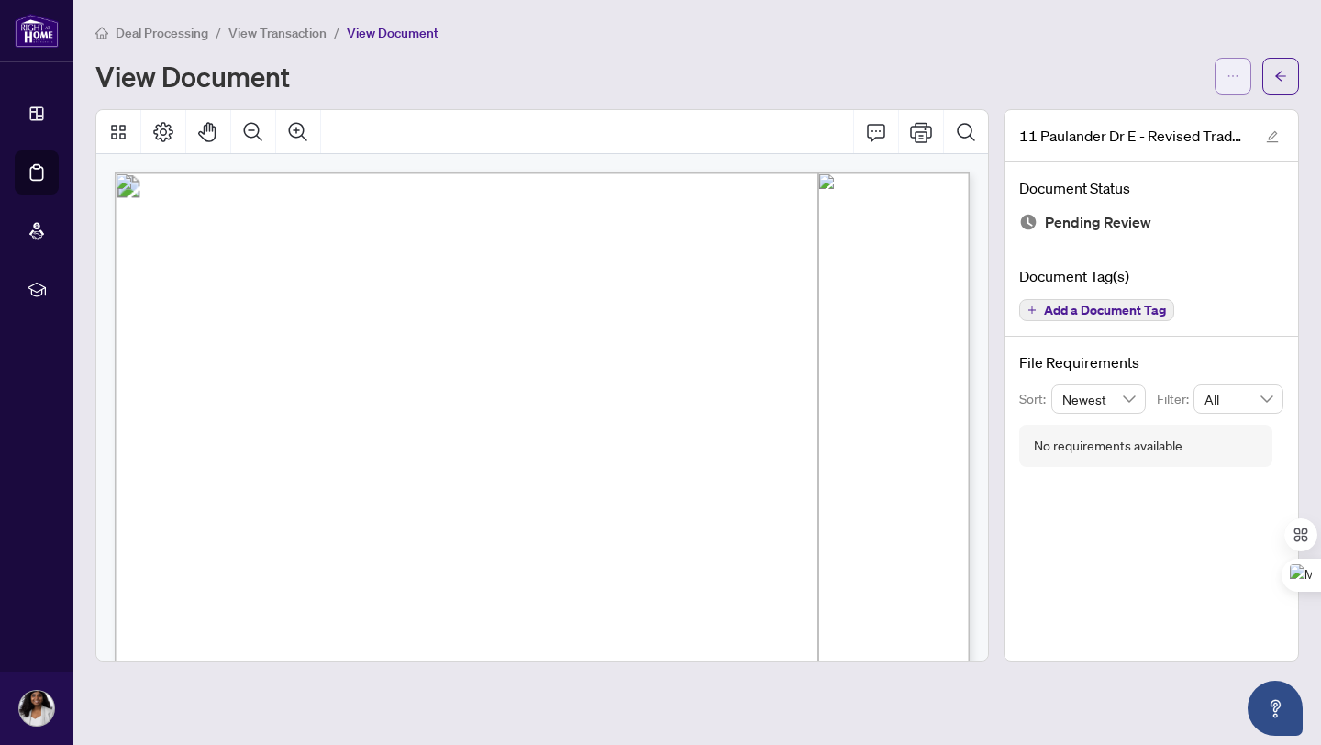
click at [1233, 77] on icon "ellipsis" at bounding box center [1232, 76] width 13 height 13
click at [1126, 117] on span "Download" at bounding box center [1166, 115] width 139 height 20
click at [1285, 82] on span "button" at bounding box center [1280, 75] width 13 height 29
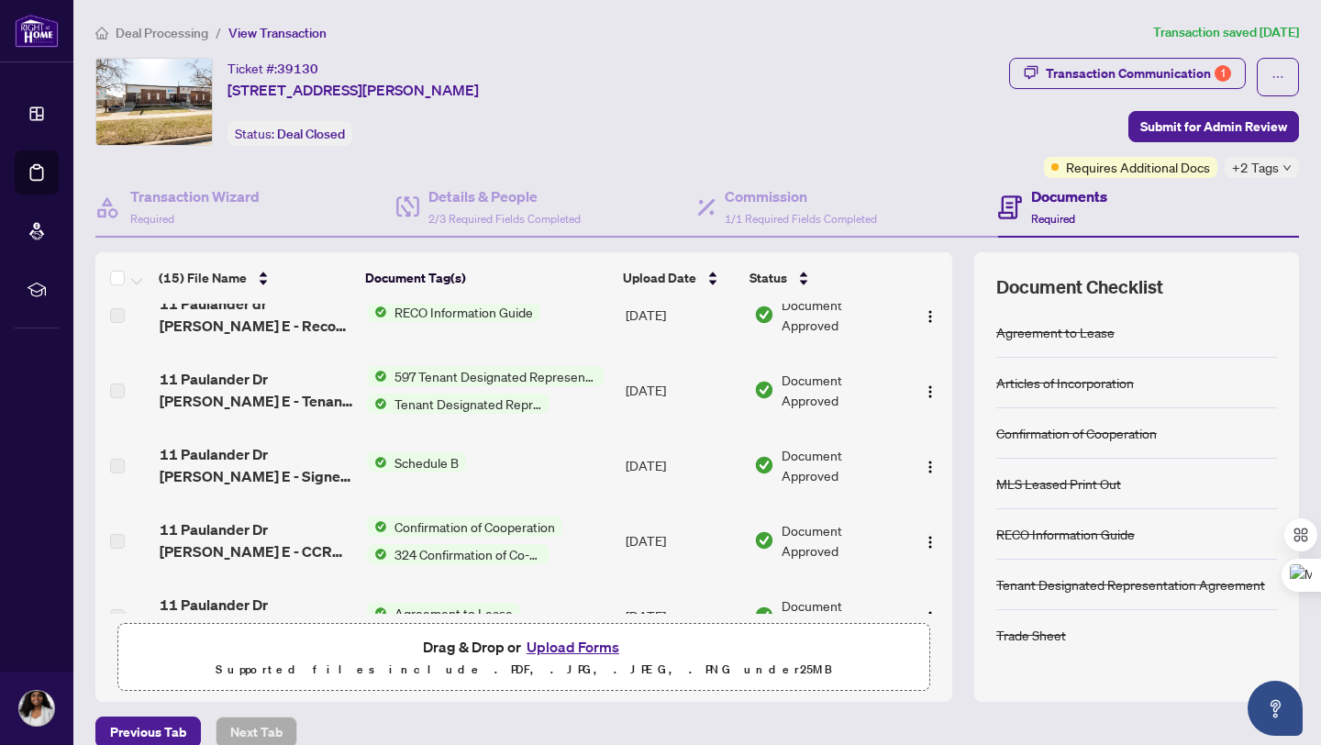
scroll to position [815, 0]
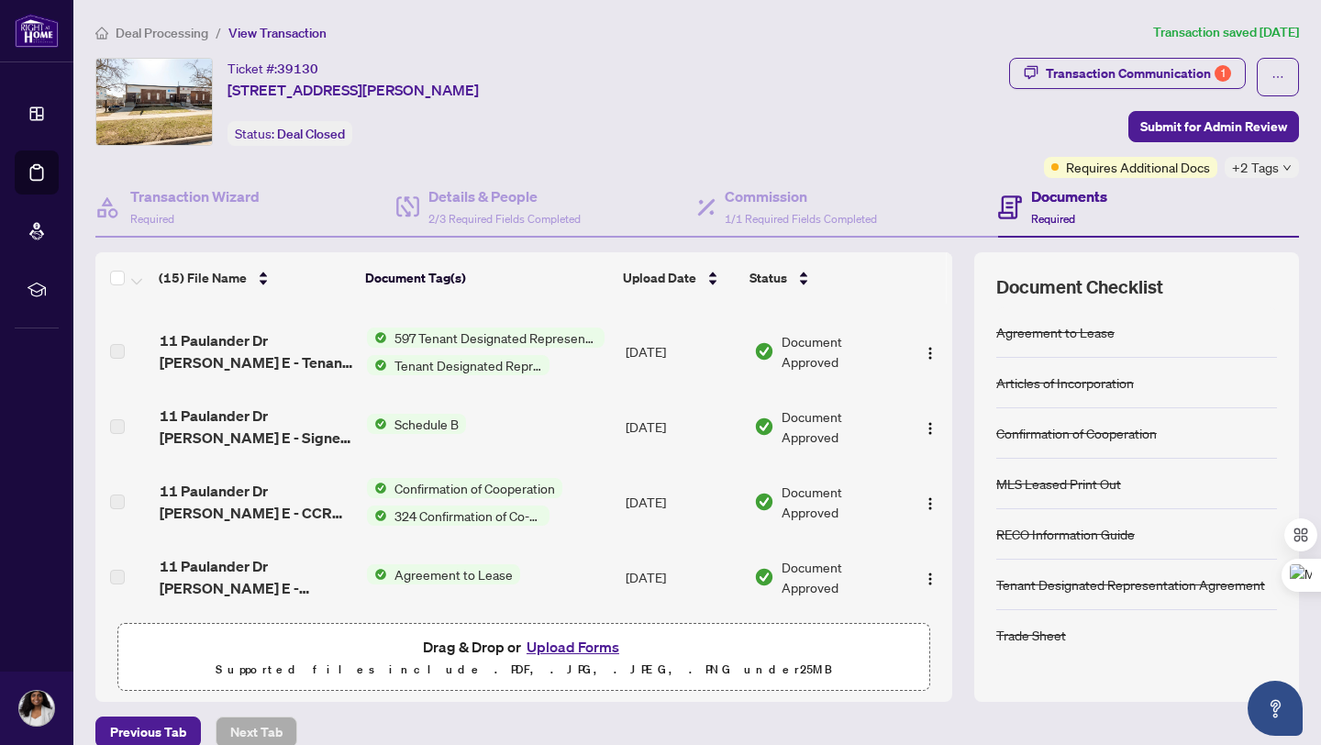
click at [597, 650] on button "Upload Forms" at bounding box center [573, 647] width 104 height 24
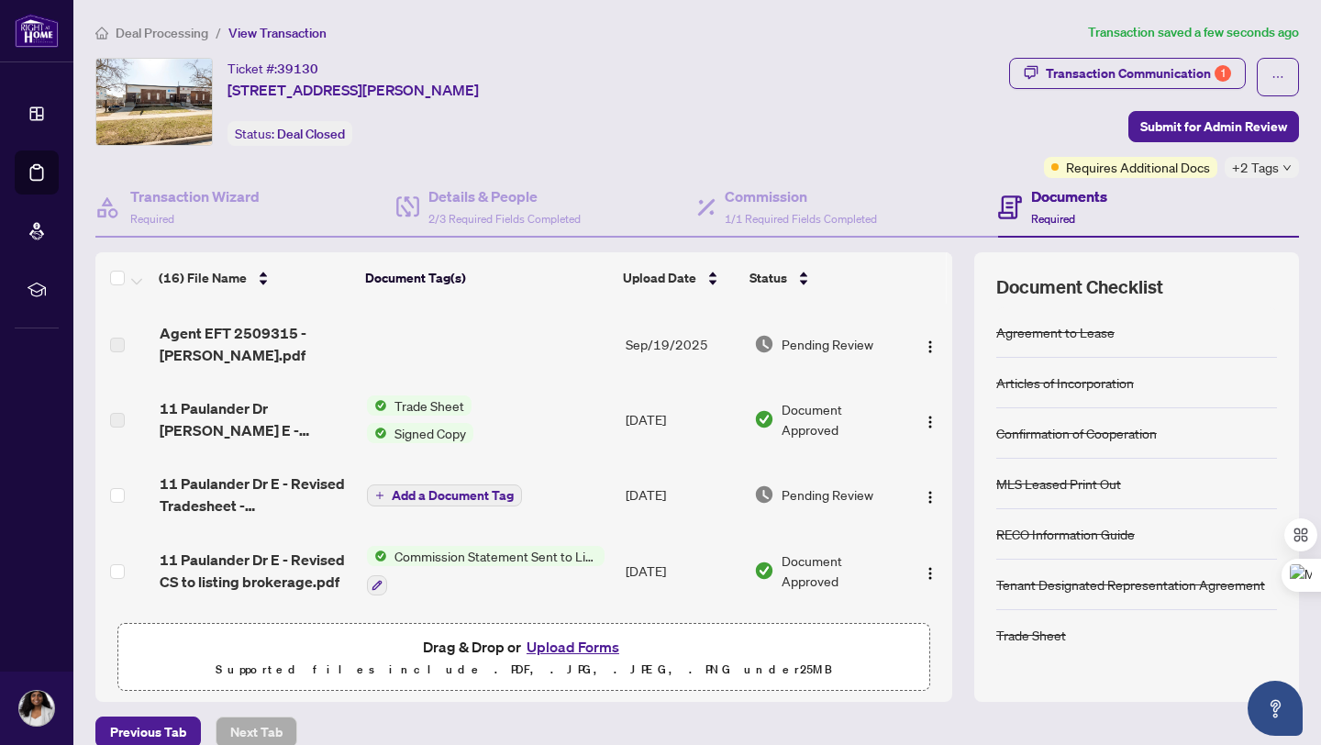
scroll to position [0, 0]
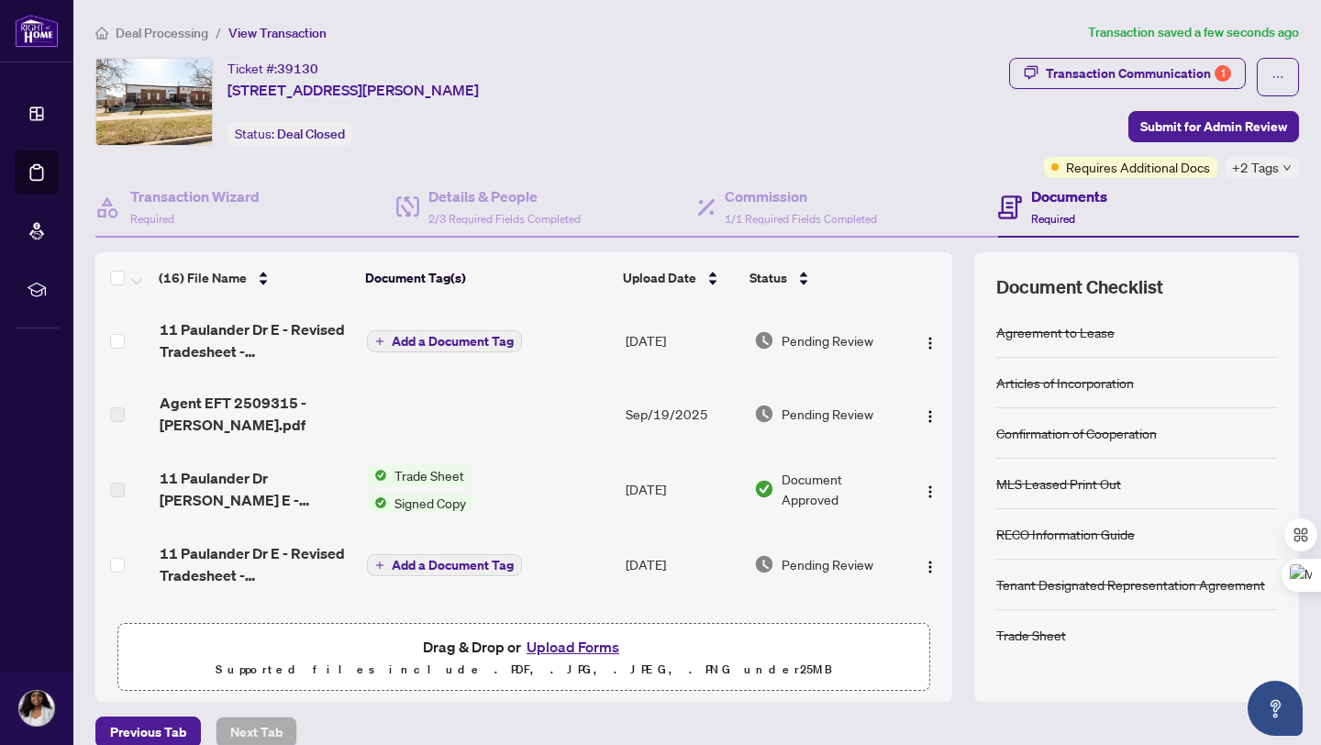
click at [437, 342] on span "Add a Document Tag" at bounding box center [453, 341] width 122 height 13
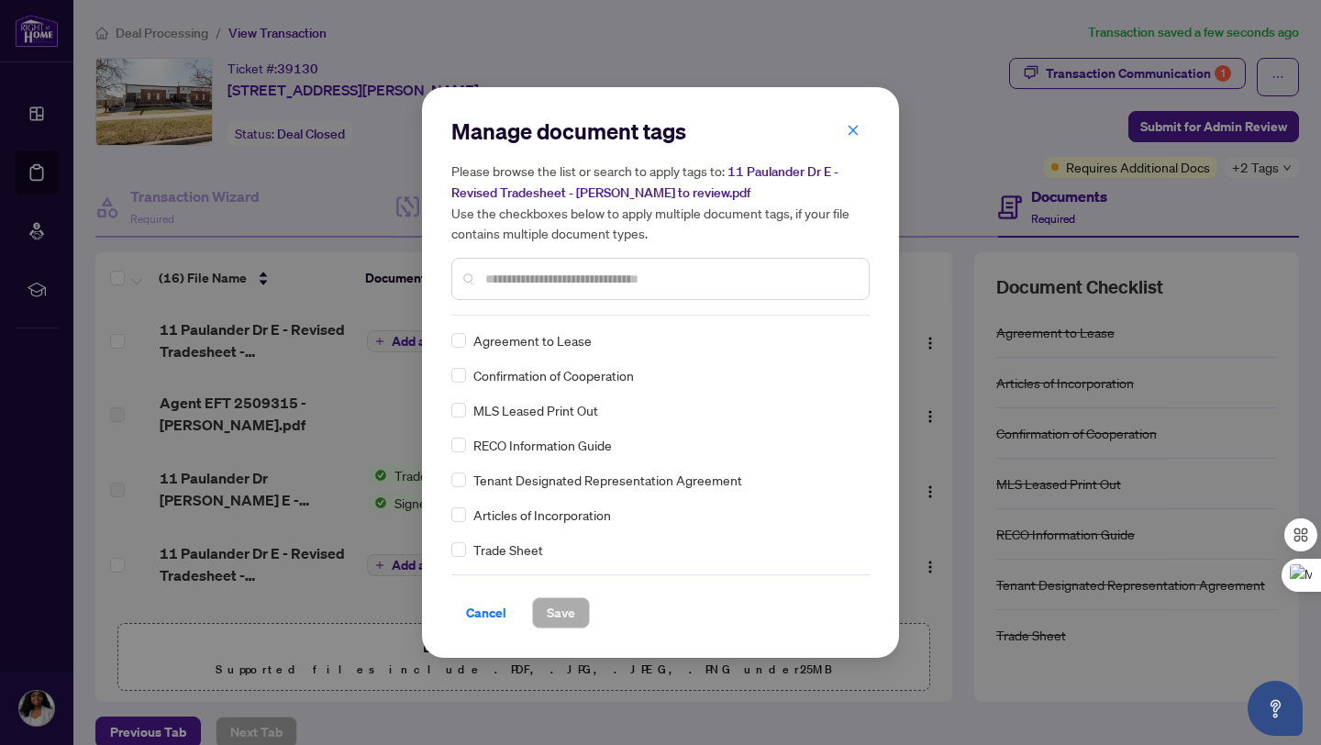
click at [540, 279] on input "text" at bounding box center [669, 279] width 369 height 20
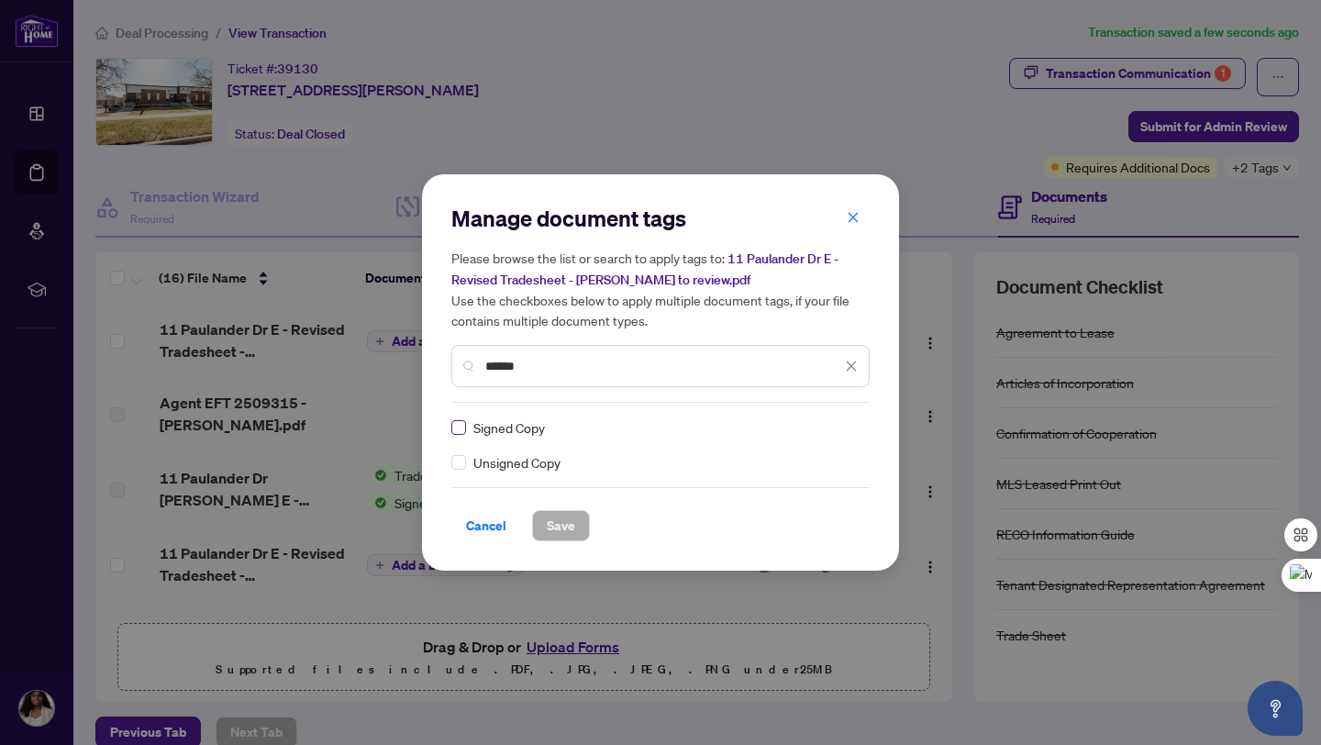
type input "******"
click at [554, 529] on span "Save" at bounding box center [561, 525] width 28 height 29
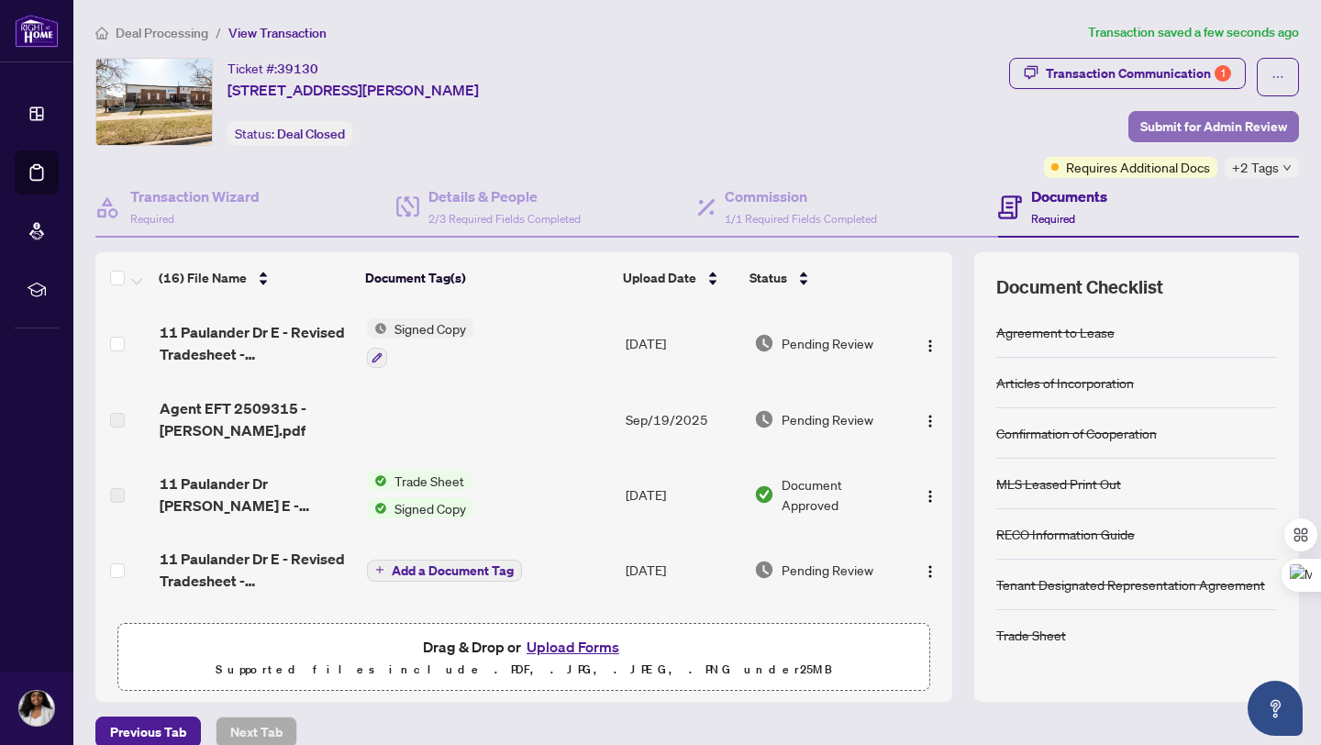
click at [1202, 129] on span "Submit for Admin Review" at bounding box center [1213, 126] width 147 height 29
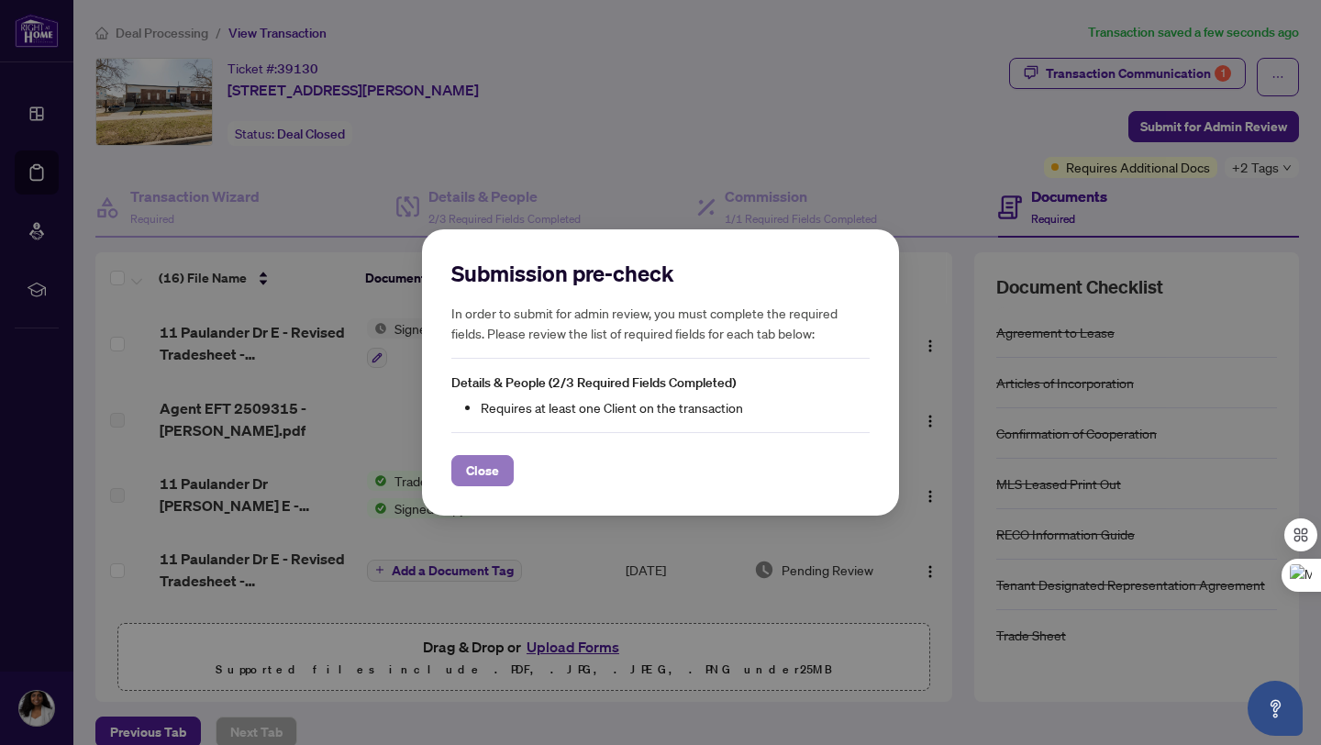
click at [473, 467] on span "Close" at bounding box center [482, 470] width 33 height 29
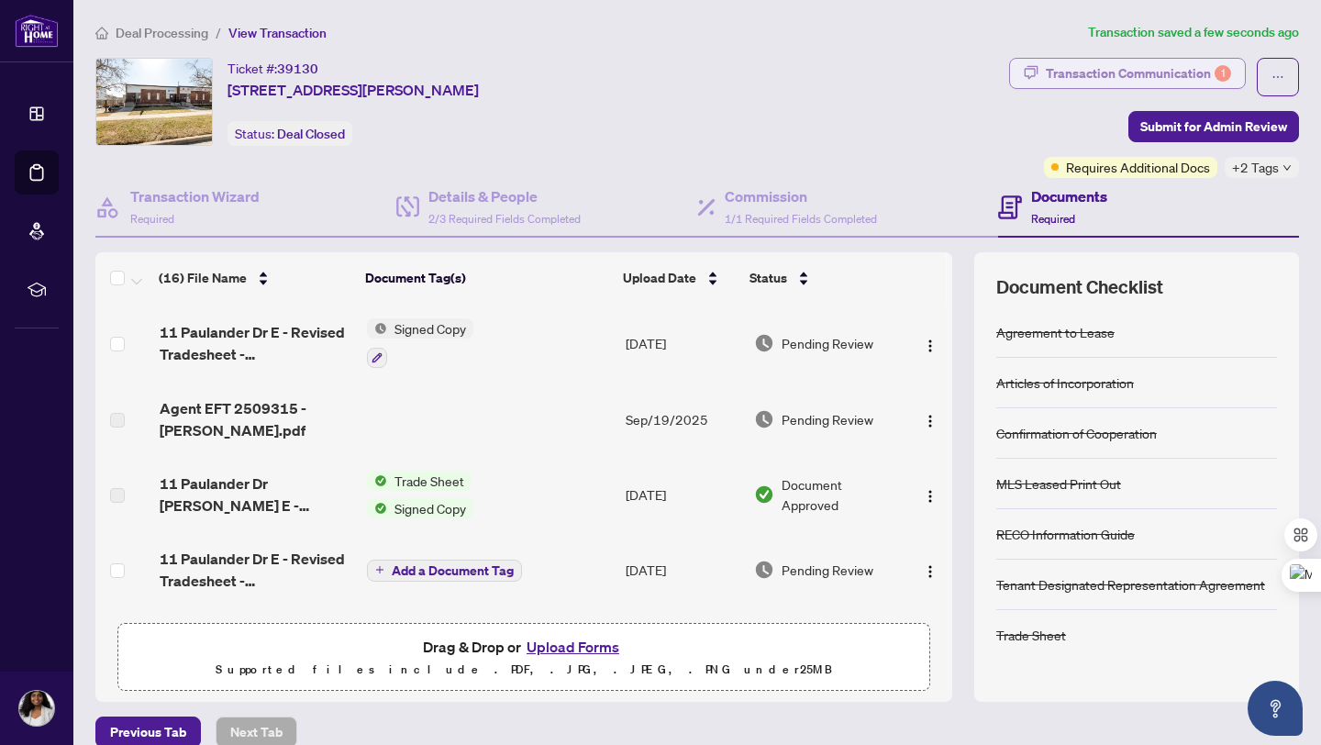
click at [1104, 83] on div "Transaction Communication 1" at bounding box center [1138, 73] width 185 height 29
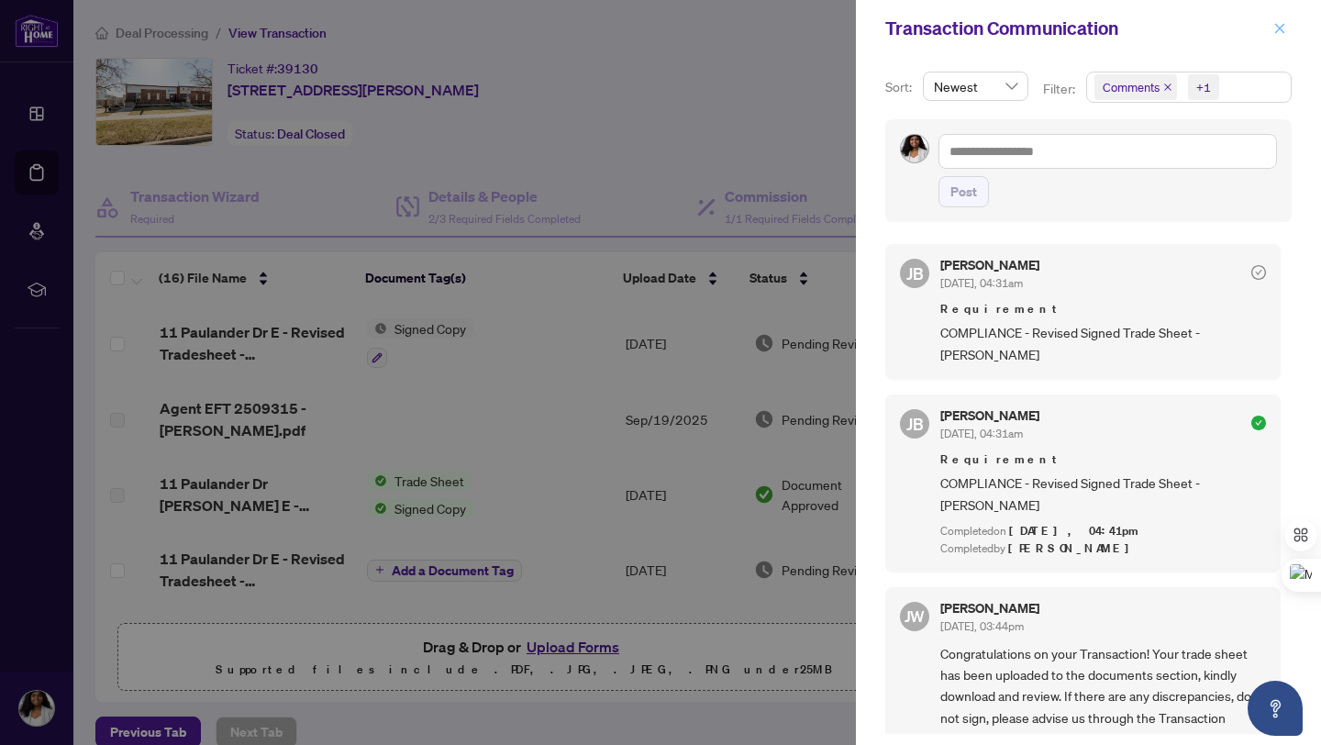
click at [1283, 33] on icon "close" at bounding box center [1279, 28] width 13 height 13
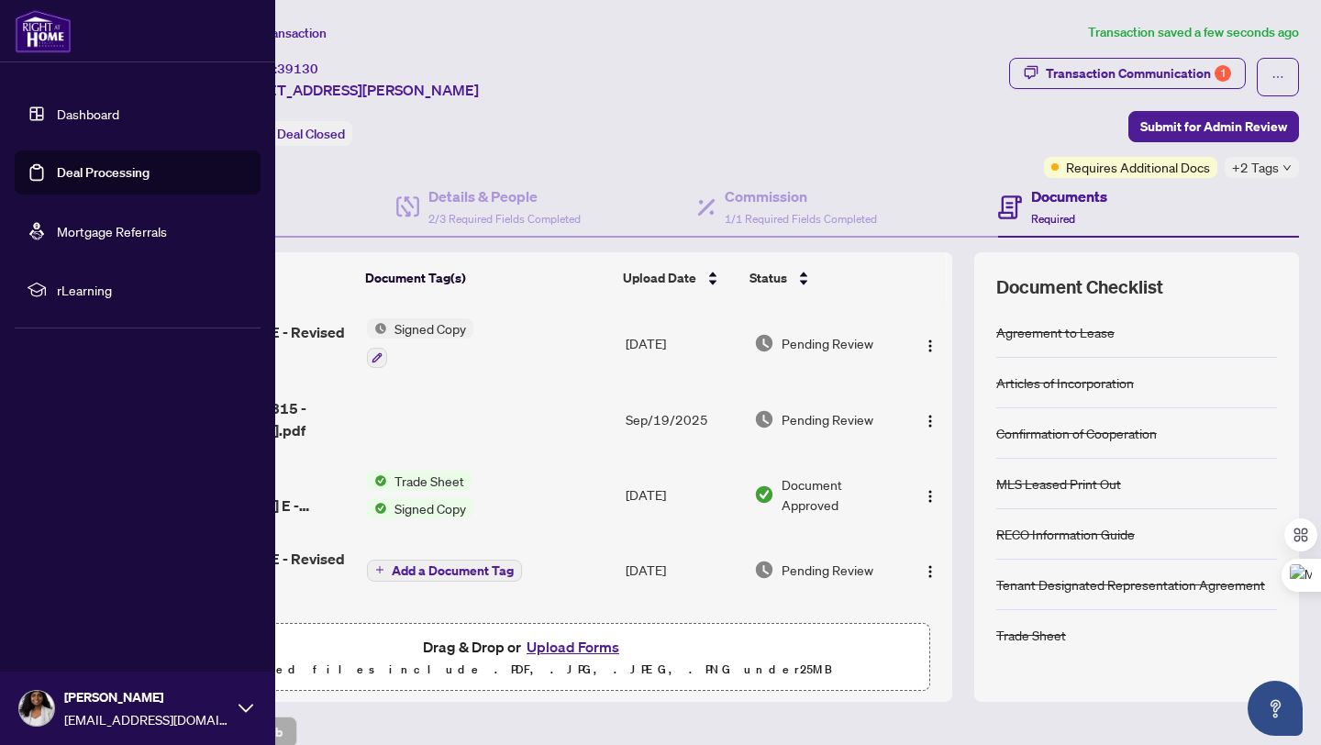
click at [94, 172] on link "Deal Processing" at bounding box center [103, 172] width 93 height 17
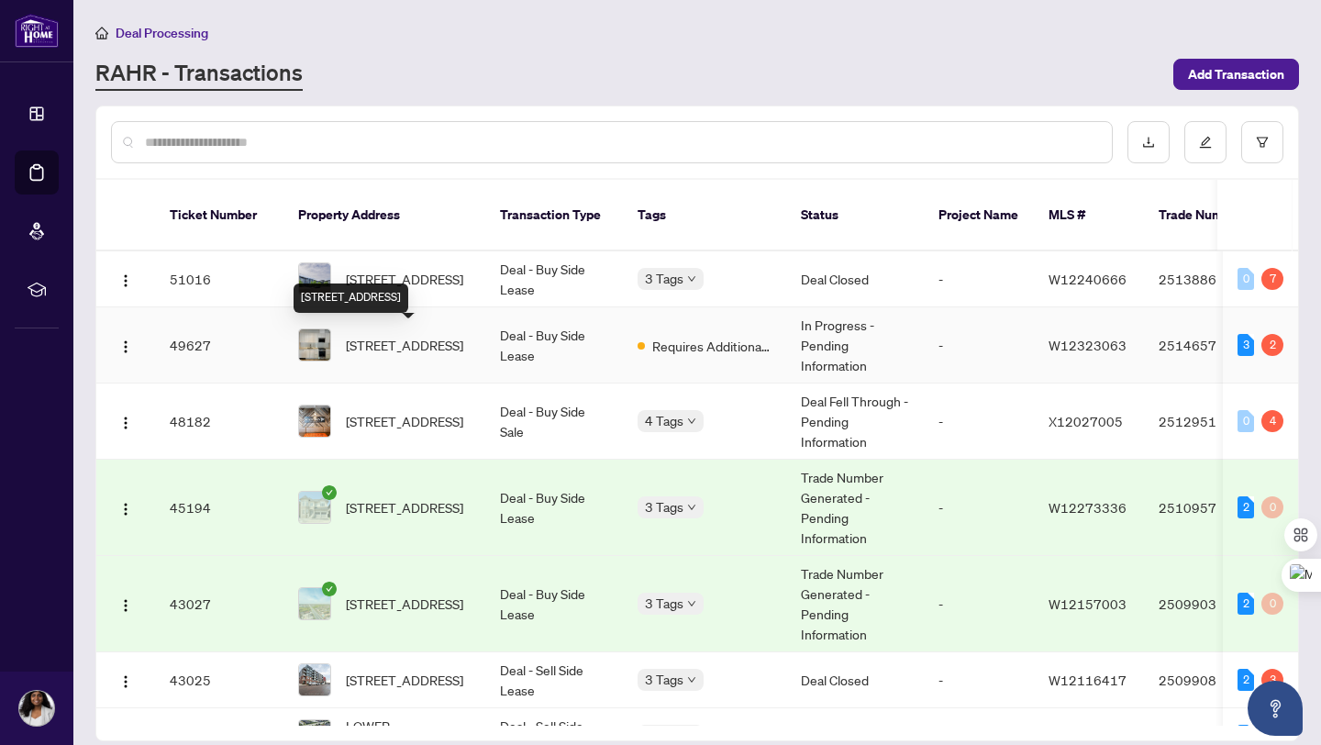
click at [377, 355] on span "[STREET_ADDRESS]" at bounding box center [404, 345] width 117 height 20
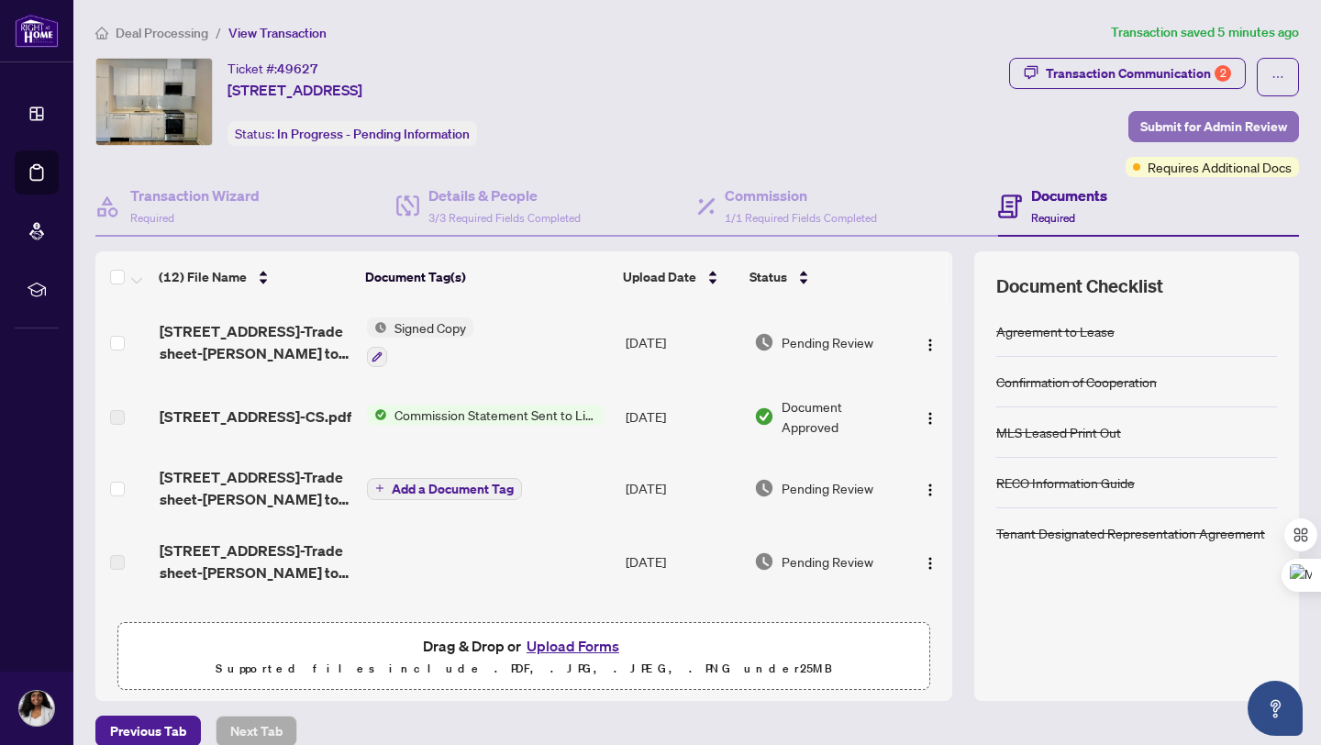
click at [1212, 132] on span "Submit for Admin Review" at bounding box center [1213, 126] width 147 height 29
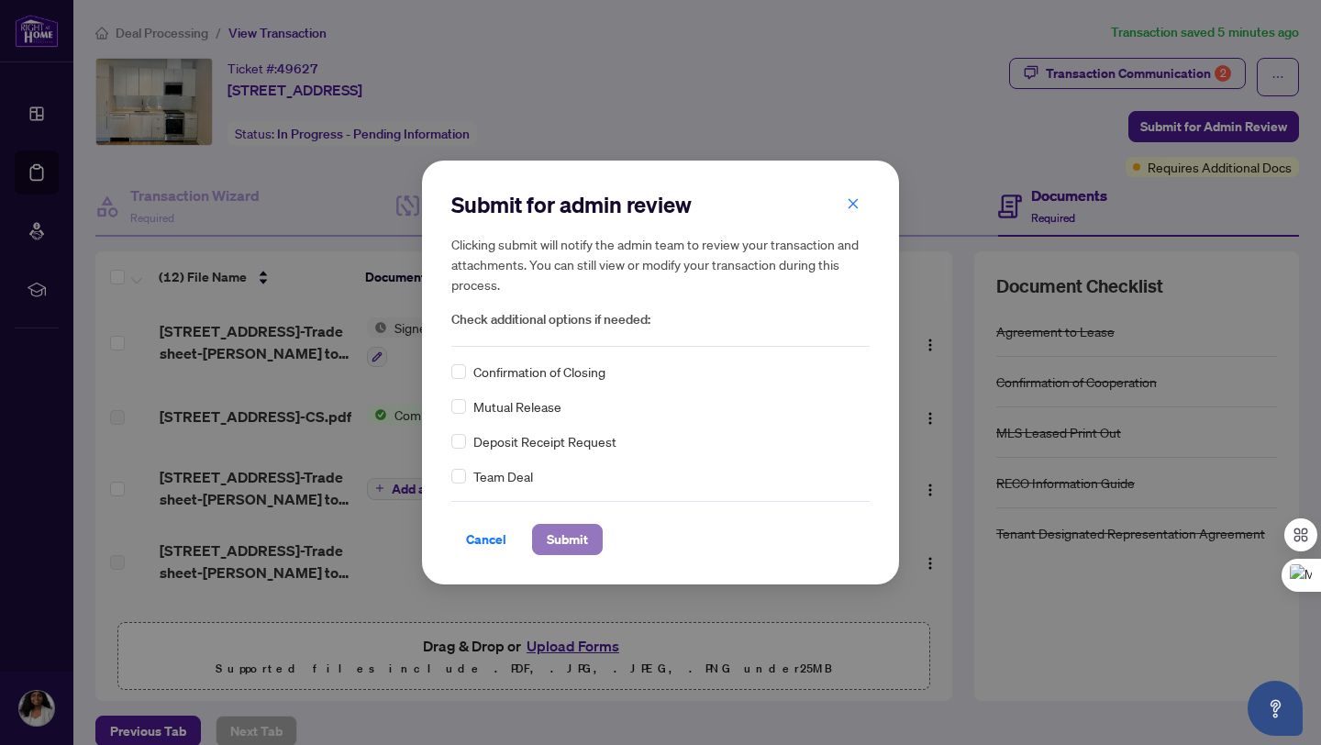
click at [561, 535] on span "Submit" at bounding box center [567, 539] width 41 height 29
